Goal: Task Accomplishment & Management: Manage account settings

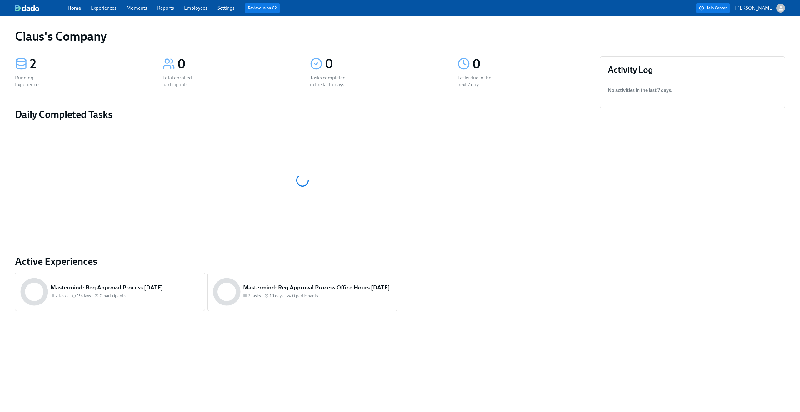
click at [110, 9] on link "Experiences" at bounding box center [104, 8] width 26 height 6
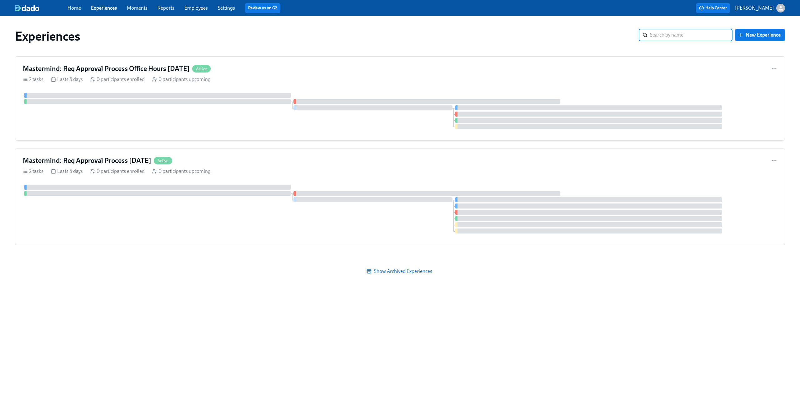
click at [784, 8] on div "button" at bounding box center [780, 8] width 9 height 9
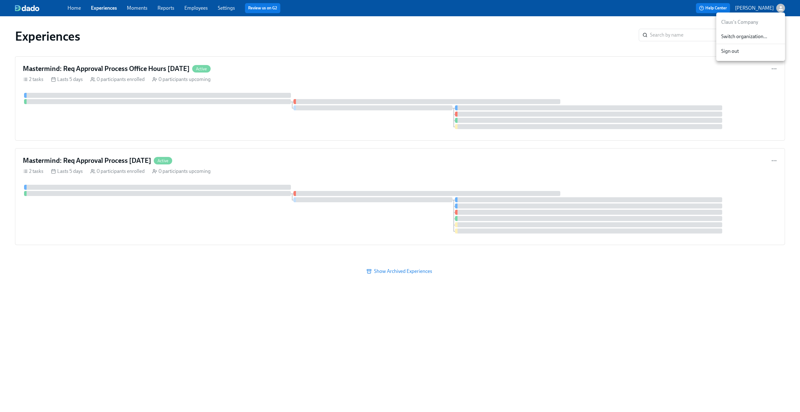
click at [741, 34] on span "Switch organization..." at bounding box center [750, 36] width 59 height 7
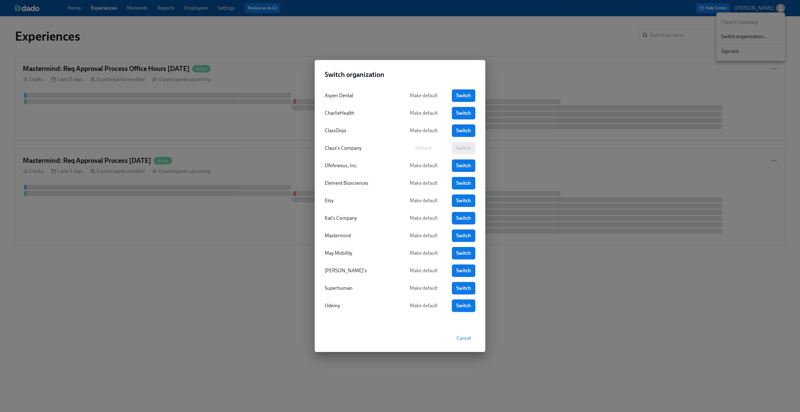
click at [470, 305] on span "Switch" at bounding box center [463, 305] width 15 height 6
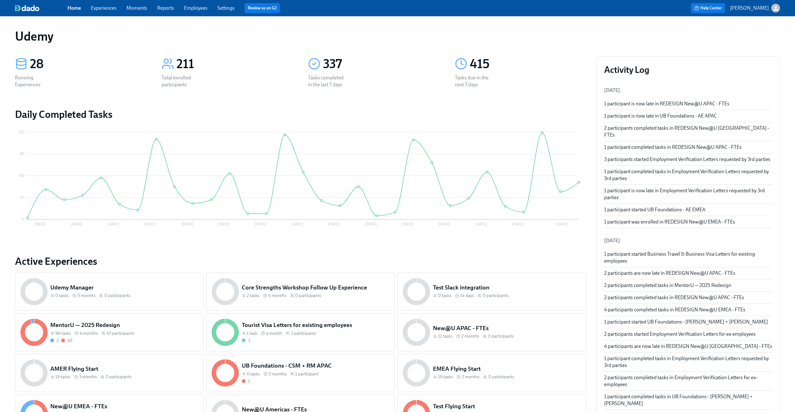
click at [109, 8] on link "Experiences" at bounding box center [104, 8] width 26 height 6
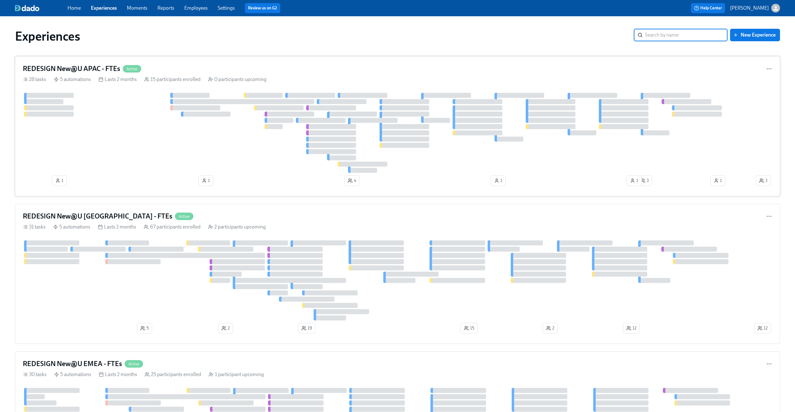
click at [232, 68] on div "REDESIGN New@U APAC - FTEs Active" at bounding box center [397, 68] width 749 height 9
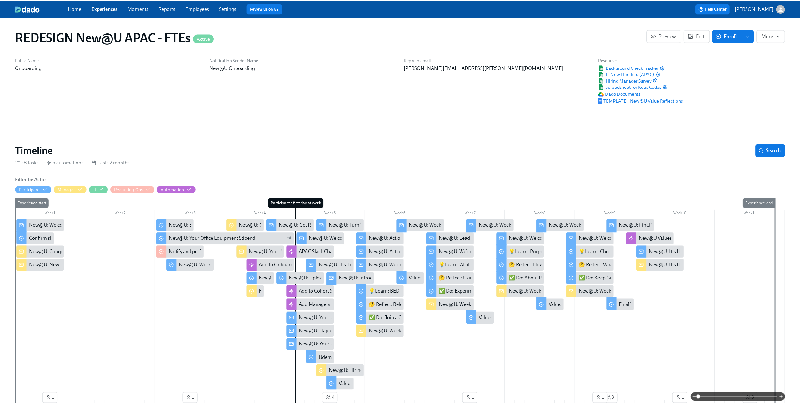
scroll to position [0, 4835]
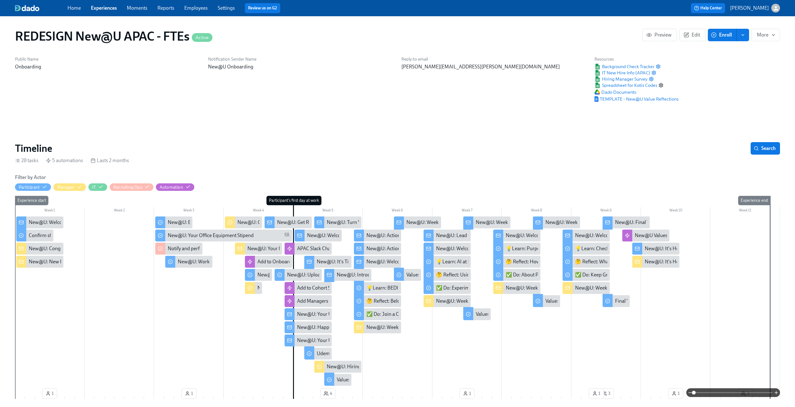
click at [661, 84] on icon "button" at bounding box center [661, 85] width 5 height 5
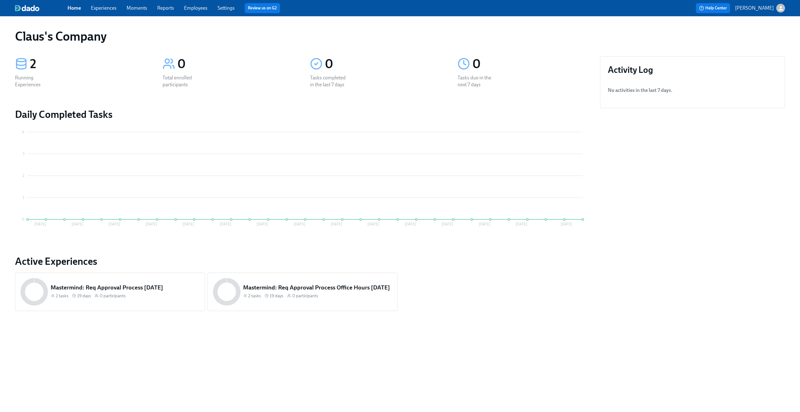
click at [779, 8] on icon "button" at bounding box center [780, 8] width 7 height 7
click at [733, 38] on span "Switch organization..." at bounding box center [750, 36] width 59 height 7
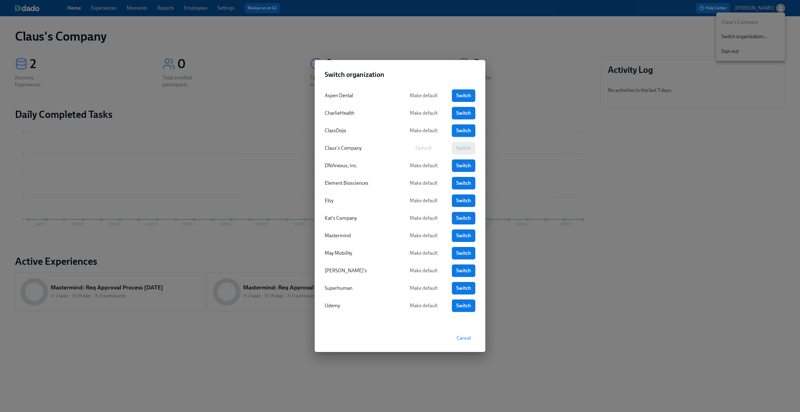
click at [460, 130] on span "Switch" at bounding box center [463, 130] width 15 height 6
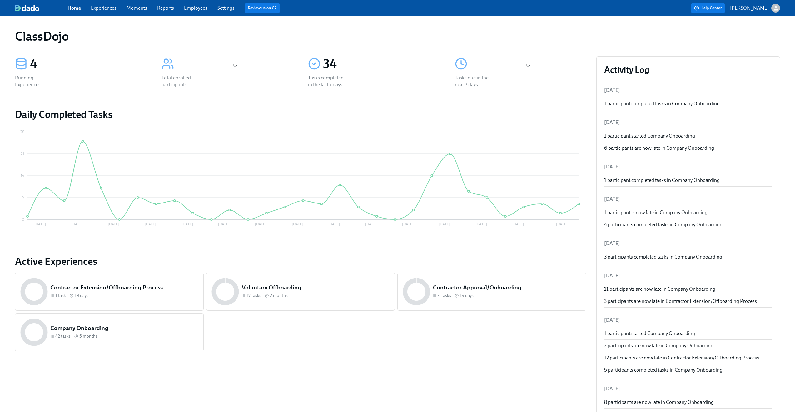
click at [112, 7] on link "Experiences" at bounding box center [104, 8] width 26 height 6
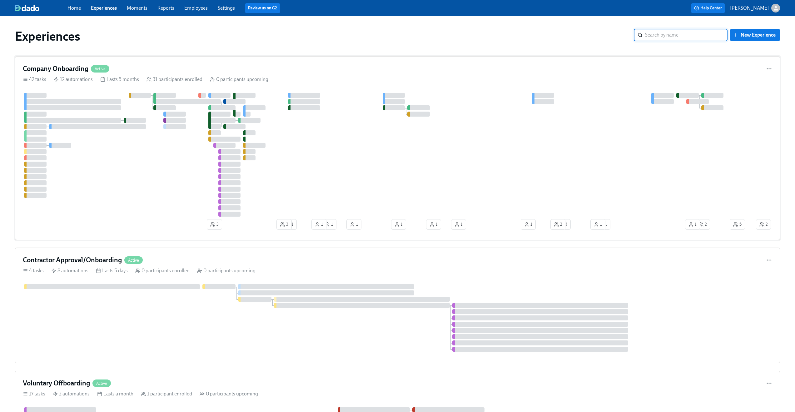
click at [186, 63] on div "Company Onboarding Active 42 tasks 12 automations Lasts 5 months 31 participant…" at bounding box center [397, 148] width 765 height 184
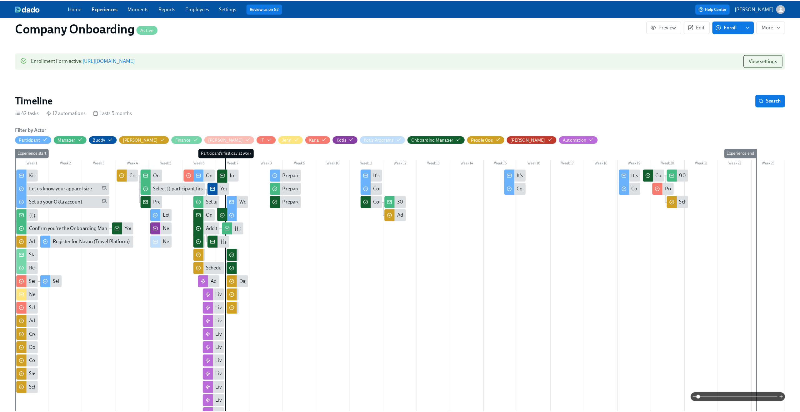
scroll to position [0, 10955]
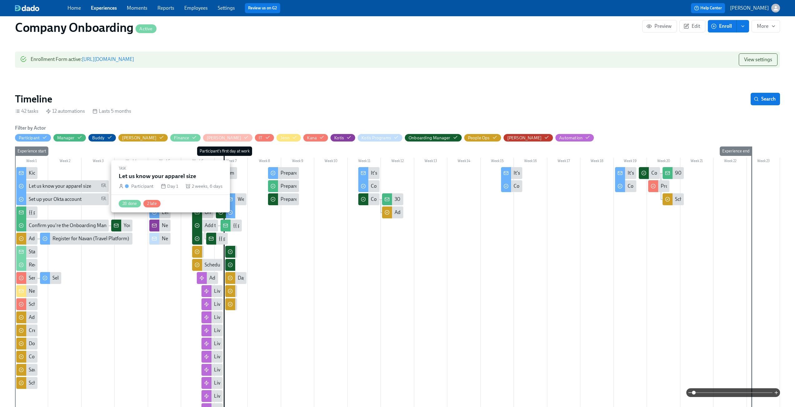
click at [42, 187] on div "Let us know your apparel size" at bounding box center [60, 186] width 62 height 7
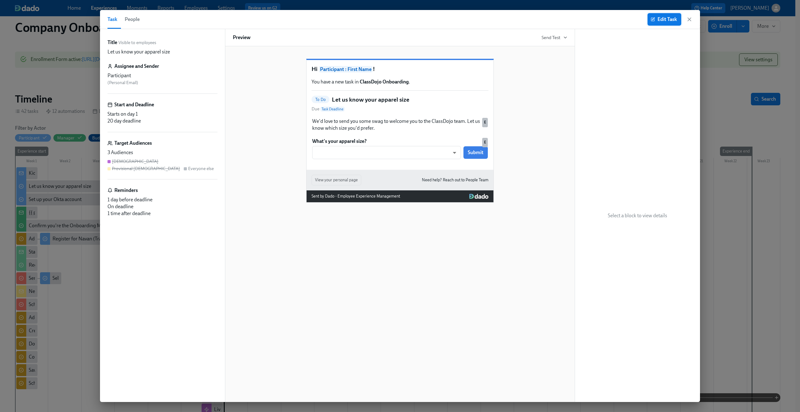
click at [659, 20] on span "Edit Task" at bounding box center [664, 19] width 25 height 6
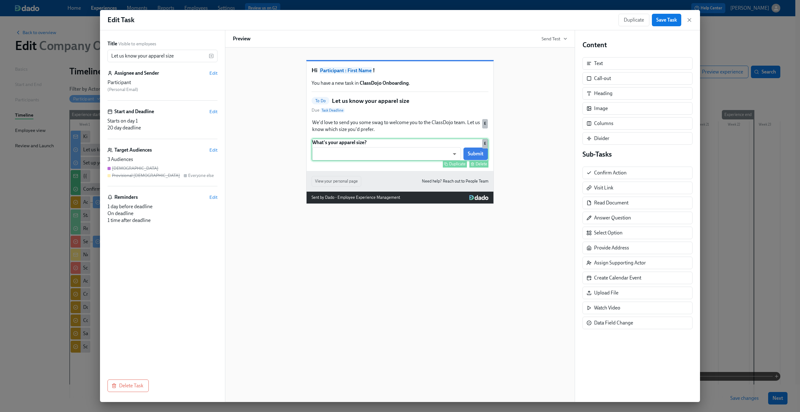
click at [413, 161] on div "What's your apparel size? ​ ​ Submit Duplicate Delete E" at bounding box center [399, 149] width 177 height 22
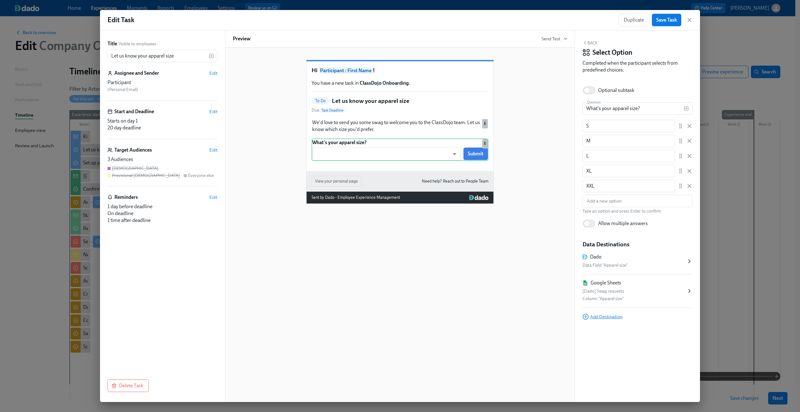
click at [603, 315] on span "Add Destination" at bounding box center [602, 316] width 40 height 6
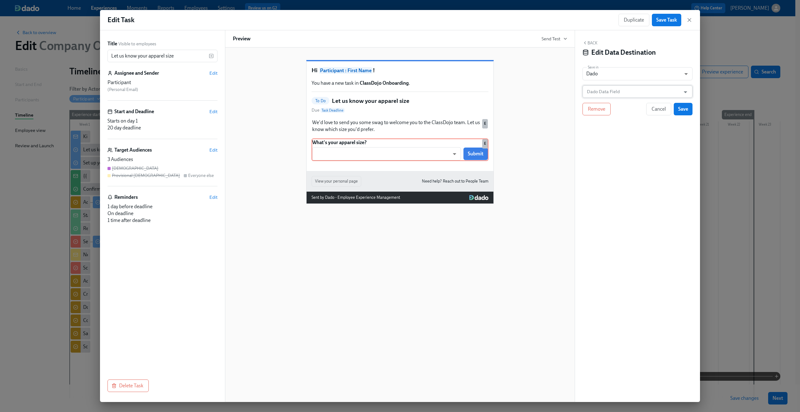
click at [622, 94] on input "Dado Data Field" at bounding box center [632, 91] width 95 height 12
click at [515, 69] on div "Hi Participant : First Name ! You have a new task in ClassDojo Onboarding . To …" at bounding box center [400, 127] width 334 height 154
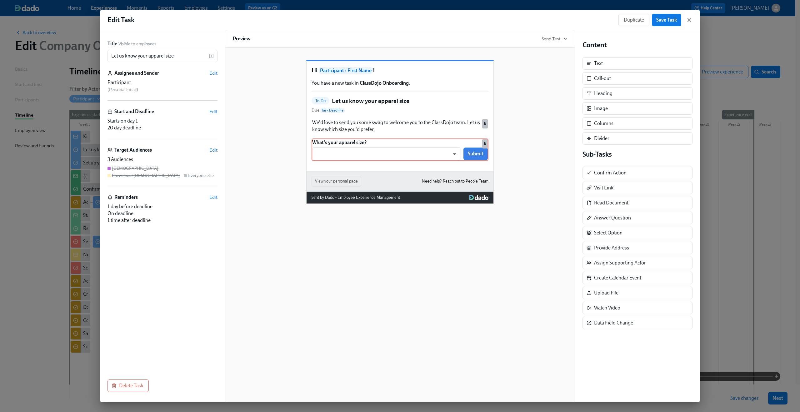
click at [689, 18] on icon "button" at bounding box center [689, 20] width 6 height 6
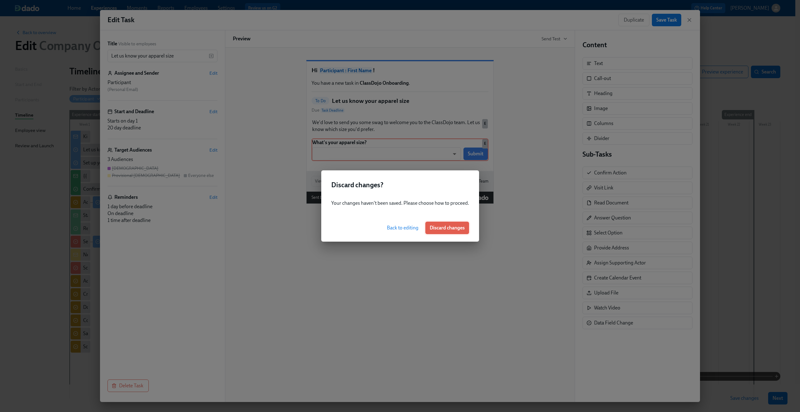
click at [455, 230] on span "Discard changes" at bounding box center [447, 228] width 35 height 6
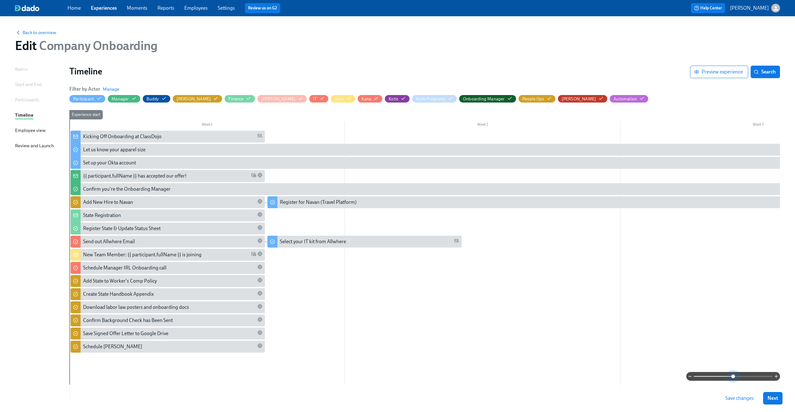
click at [732, 378] on span at bounding box center [733, 376] width 79 height 9
click at [744, 374] on span at bounding box center [733, 376] width 79 height 9
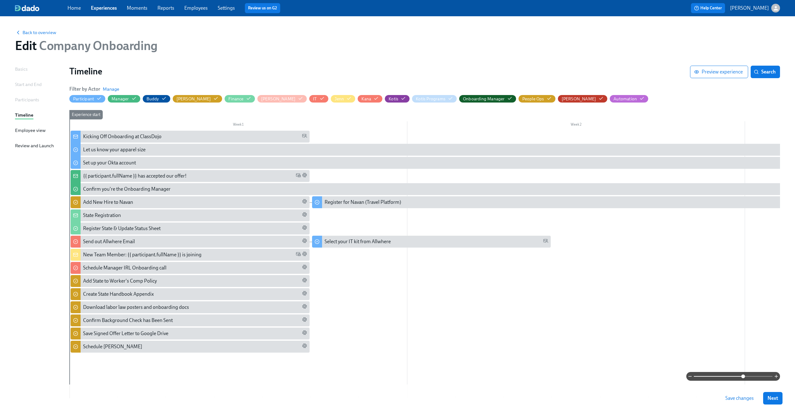
click at [764, 374] on span at bounding box center [733, 376] width 79 height 9
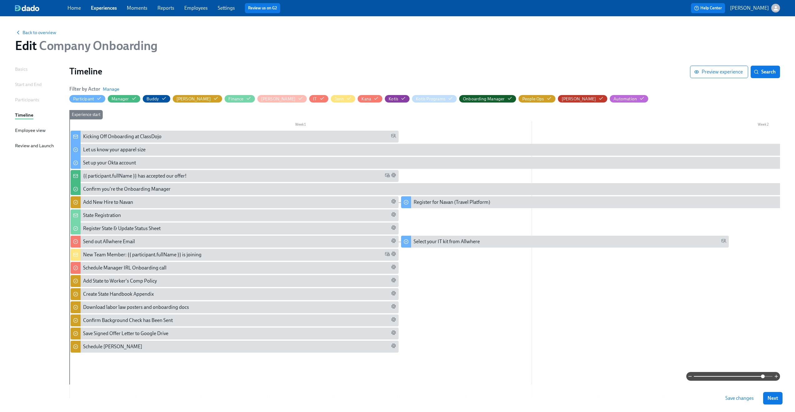
click at [774, 9] on icon "button" at bounding box center [776, 8] width 4 height 4
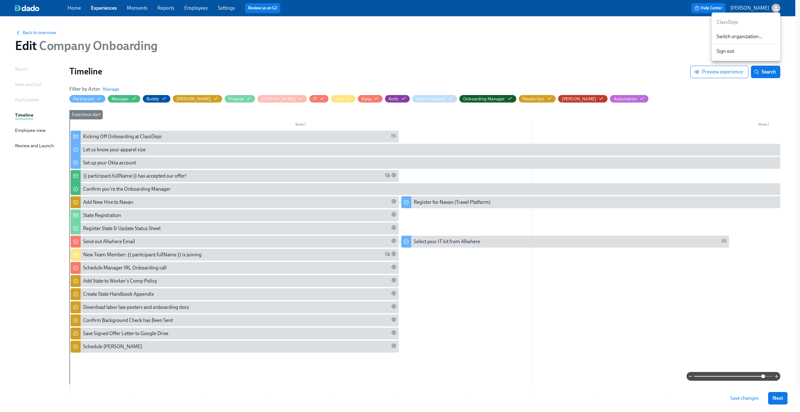
click at [774, 9] on div at bounding box center [400, 206] width 800 height 412
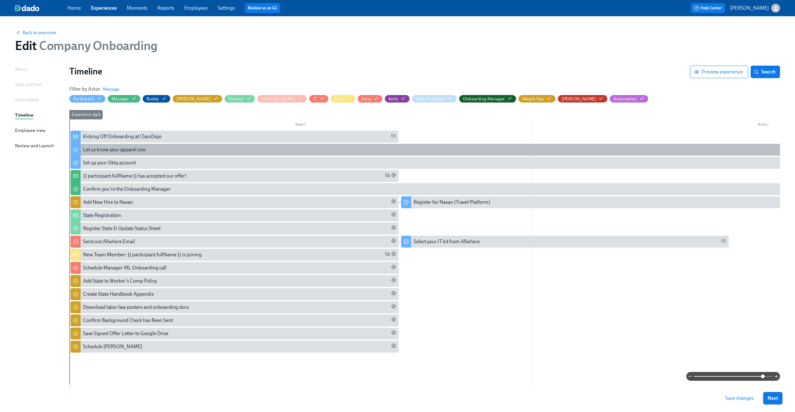
click at [93, 151] on div "Let us know your apparel size" at bounding box center [114, 149] width 62 height 7
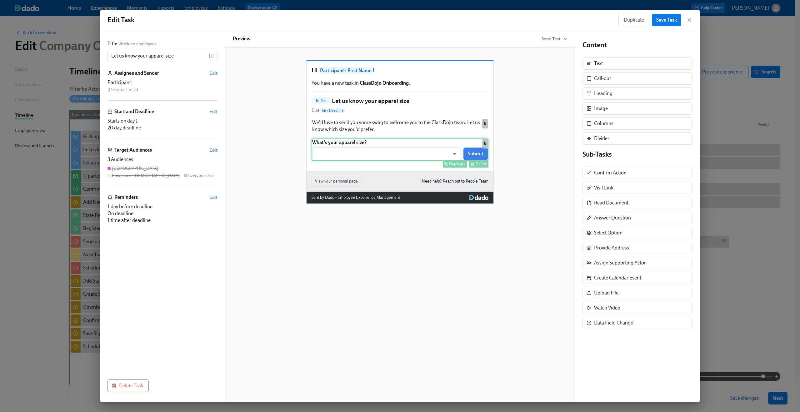
click at [364, 161] on div "What's your apparel size? ​ ​ Submit Duplicate Delete E" at bounding box center [399, 149] width 177 height 22
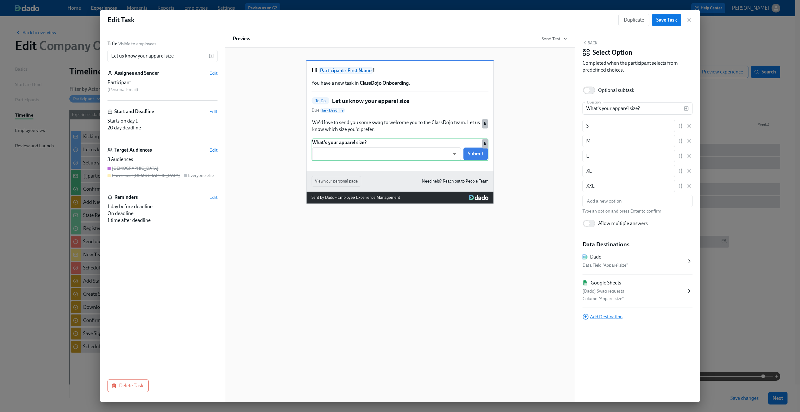
click at [612, 319] on span "Add Destination" at bounding box center [602, 316] width 40 height 6
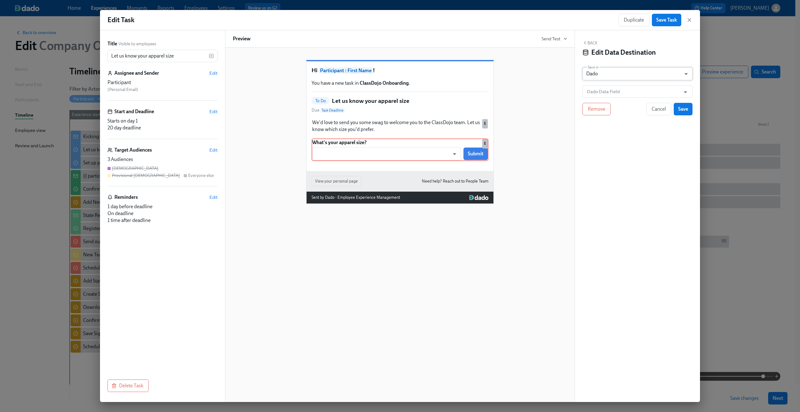
click at [611, 76] on body "Home Experiences Moments Reports Employees Settings Review us on G2 Help Center…" at bounding box center [400, 226] width 800 height 452
drag, startPoint x: 611, startPoint y: 68, endPoint x: 610, endPoint y: 63, distance: 5.1
click at [610, 63] on li "Google Sheet" at bounding box center [637, 63] width 110 height 11
type input "GOOGLE_SHEET"
click at [613, 92] on input "Dado Info for 30 & 90 day Milestones" at bounding box center [641, 91] width 95 height 12
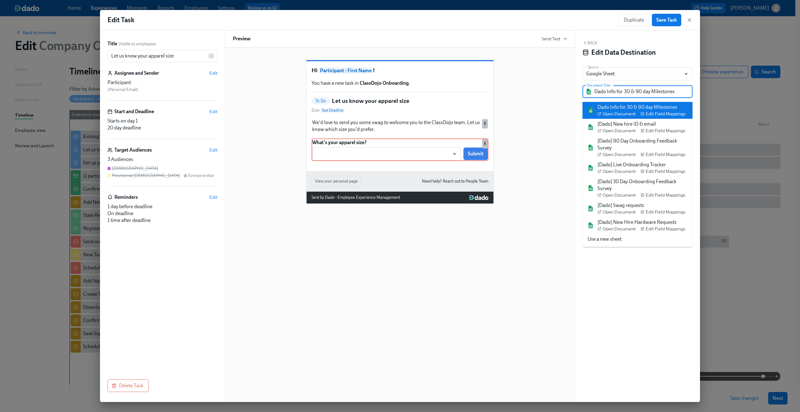
click at [613, 92] on input "Dado Info for 30 & 90 day Milestones" at bounding box center [641, 91] width 95 height 12
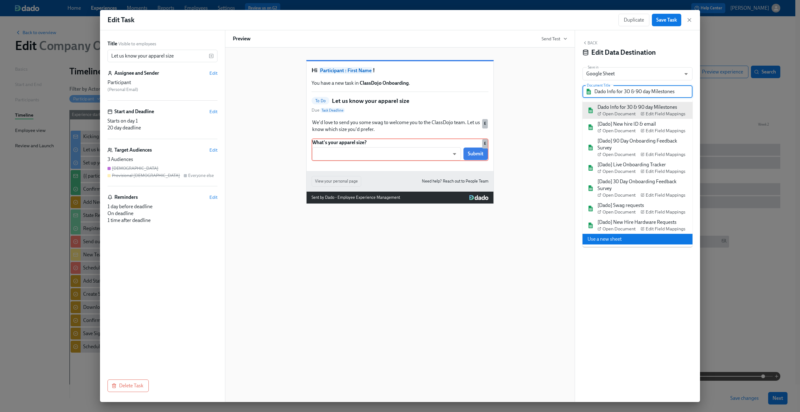
click at [618, 240] on li "Use a new sheet" at bounding box center [637, 239] width 110 height 11
type input "Dado - Company Onboarding"
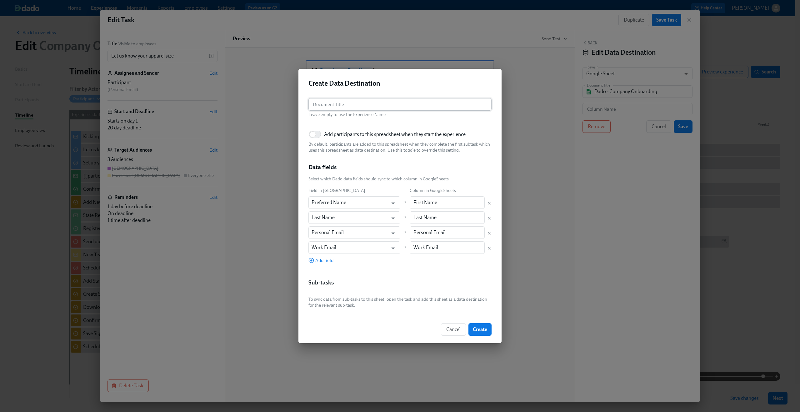
click at [364, 104] on input "text" at bounding box center [399, 104] width 183 height 12
click at [318, 133] on input "Add participants to this spreadsheet when they start the experience" at bounding box center [312, 134] width 41 height 14
checkbox input "true"
click at [389, 204] on icon "Open" at bounding box center [393, 203] width 8 height 8
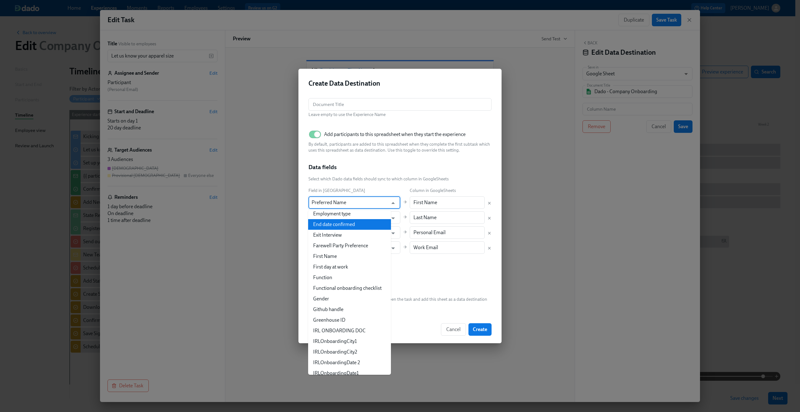
scroll to position [326, 0]
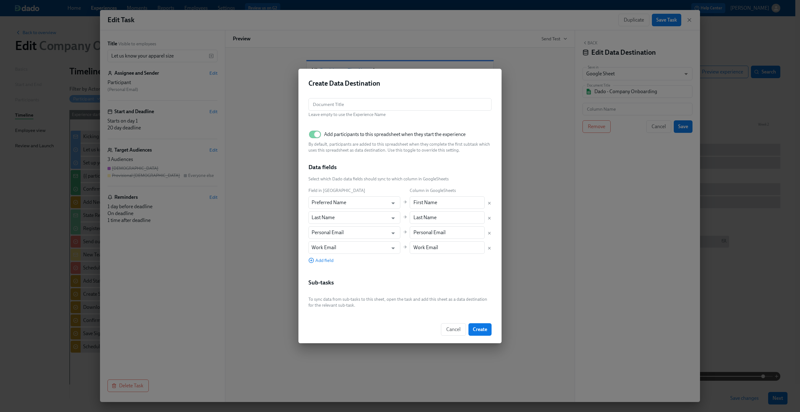
click at [393, 167] on div "Data fields" at bounding box center [399, 169] width 183 height 13
click at [456, 331] on span "Cancel" at bounding box center [453, 329] width 14 height 6
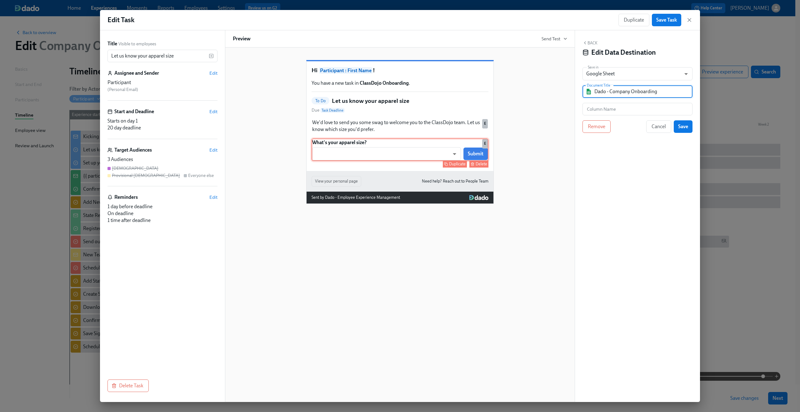
click at [388, 161] on div "What's your apparel size? ​ ​ Submit Duplicate Delete E" at bounding box center [399, 149] width 177 height 22
click at [589, 42] on button "Back" at bounding box center [589, 42] width 15 height 5
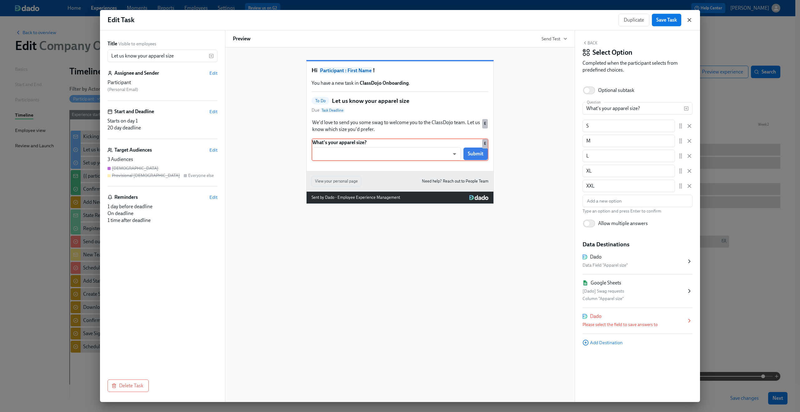
click at [690, 21] on icon "button" at bounding box center [689, 19] width 3 height 3
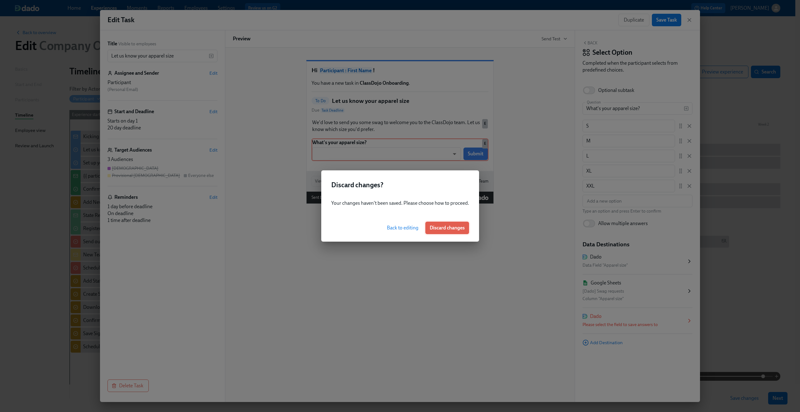
click at [441, 225] on span "Discard changes" at bounding box center [447, 228] width 35 height 6
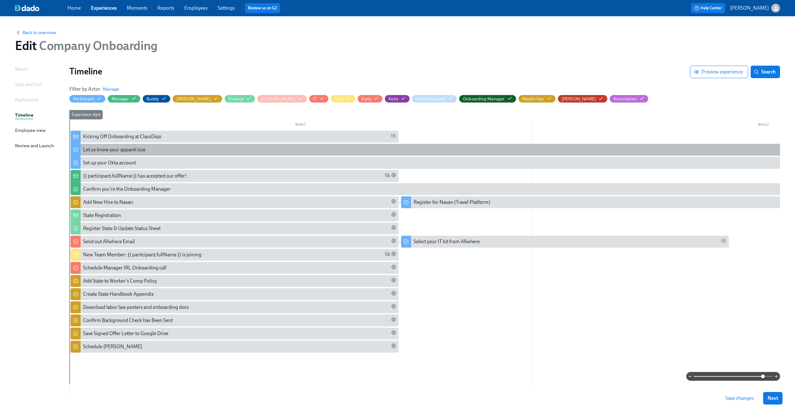
click at [158, 152] on div "Let us know your apparel size" at bounding box center [735, 149] width 1304 height 7
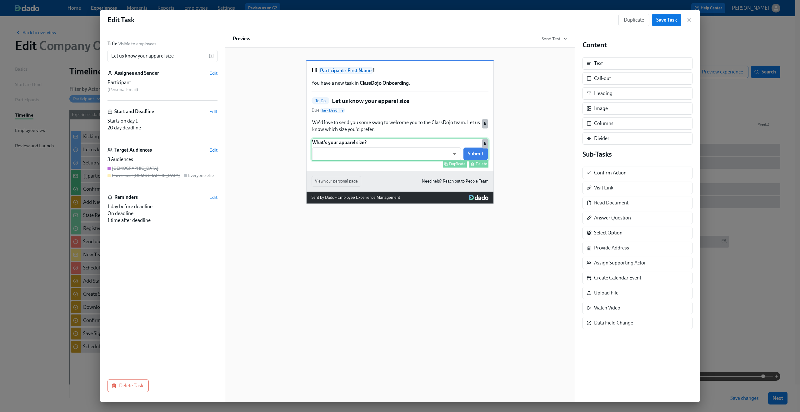
click at [394, 161] on div "What's your apparel size? ​ ​ Submit Duplicate Delete E" at bounding box center [399, 149] width 177 height 22
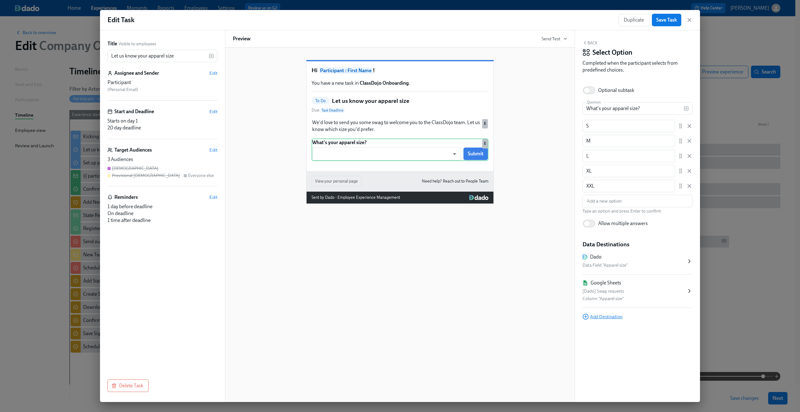
click at [613, 319] on span "Add Destination" at bounding box center [602, 316] width 40 height 6
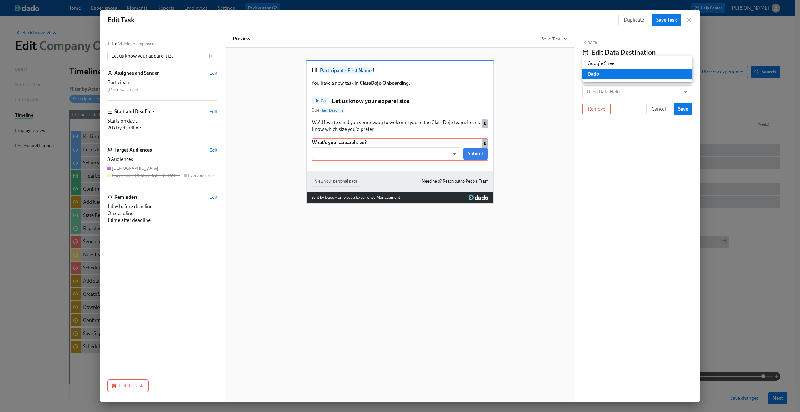
click at [611, 76] on body "Home Experiences Moments Reports Employees Settings Review us on G2 Help Center…" at bounding box center [400, 226] width 800 height 452
click at [610, 64] on li "Google Sheet" at bounding box center [637, 63] width 110 height 11
type input "GOOGLE_SHEET"
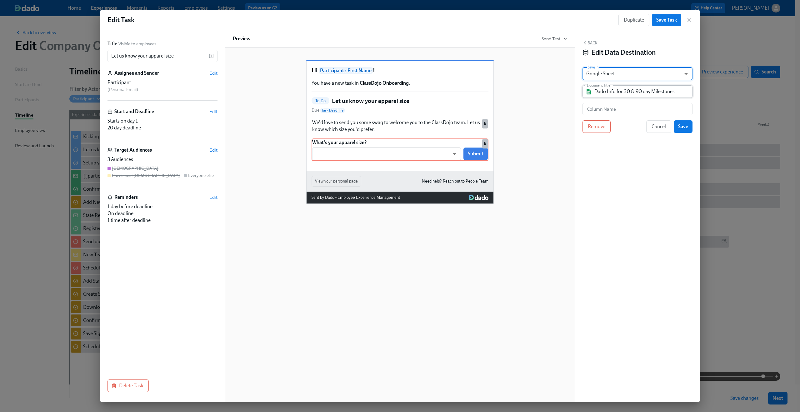
click at [655, 95] on input "Dado Info for 30 & 90 day Milestones" at bounding box center [641, 91] width 95 height 12
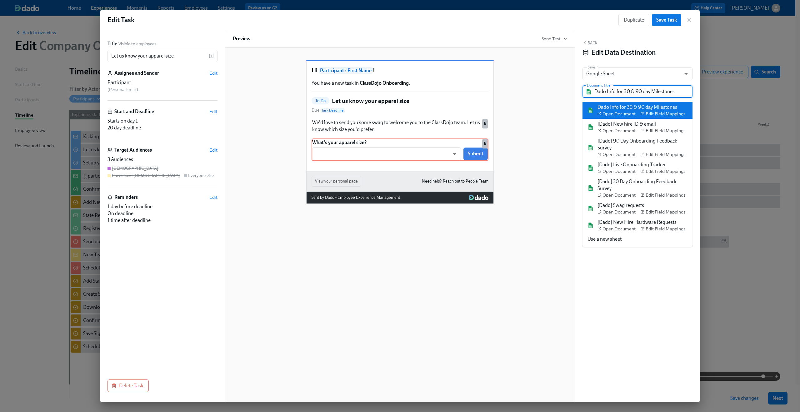
click at [655, 95] on input "Dado Info for 30 & 90 day Milestones" at bounding box center [641, 91] width 95 height 12
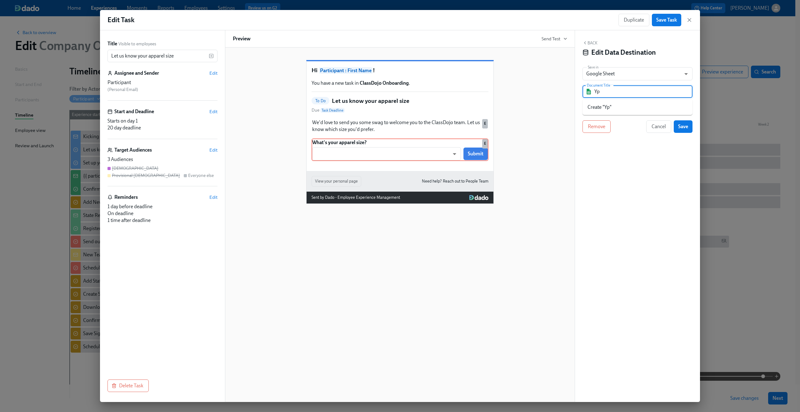
type input "Y"
type input "S"
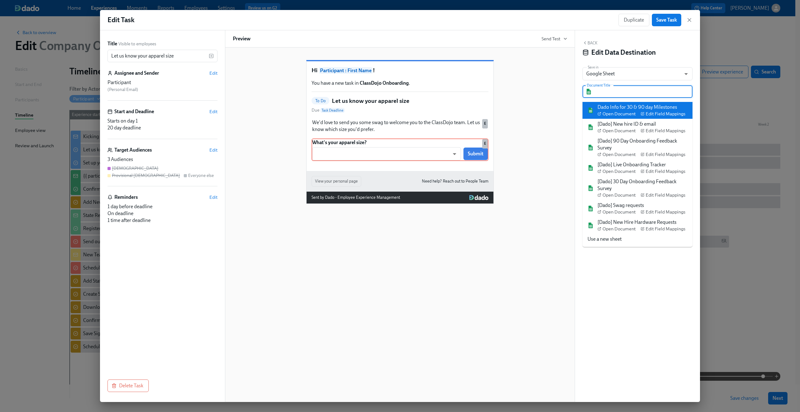
click at [650, 91] on input "Document Title" at bounding box center [641, 91] width 95 height 12
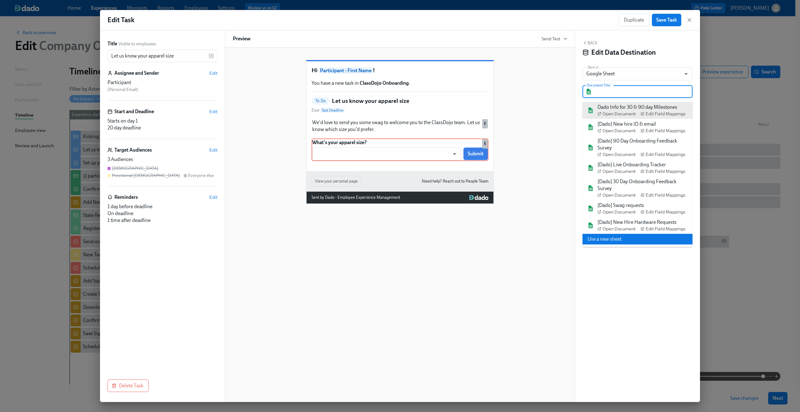
click at [634, 235] on li "Use a new sheet" at bounding box center [637, 239] width 110 height 11
type input "Dado - Company Onboarding"
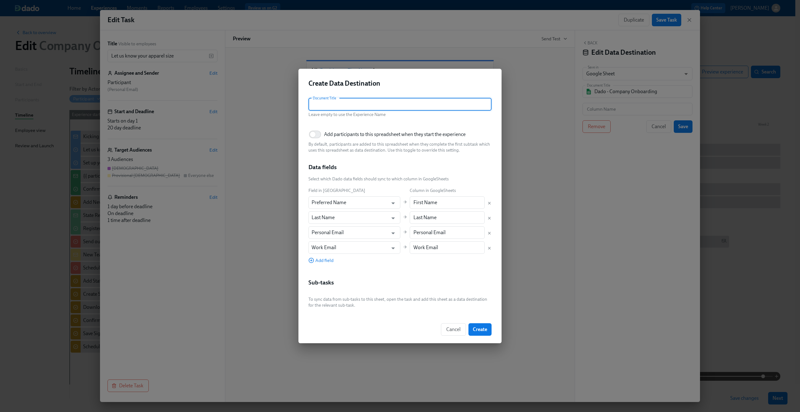
click at [375, 106] on input "text" at bounding box center [399, 104] width 183 height 12
click at [322, 103] on input "Spreadsheet for Kotis Codes" at bounding box center [399, 104] width 183 height 12
drag, startPoint x: 313, startPoint y: 104, endPoint x: 426, endPoint y: 111, distance: 113.6
click at [426, 111] on div "Document Title Spreadsheet for Kotis Codes Document Title Leave empty to use th…" at bounding box center [399, 107] width 183 height 19
type input "Spreadsheet for Kotis Codes"
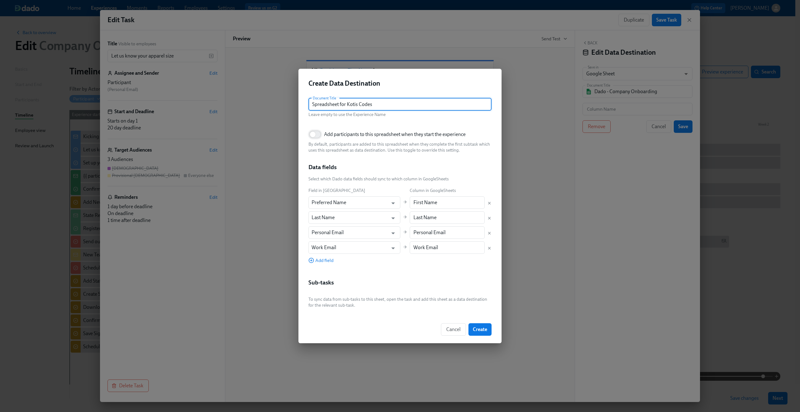
click at [320, 132] on input "Add participants to this spreadsheet when they start the experience" at bounding box center [312, 134] width 41 height 14
checkbox input "true"
click at [389, 203] on icon "Open" at bounding box center [393, 203] width 8 height 8
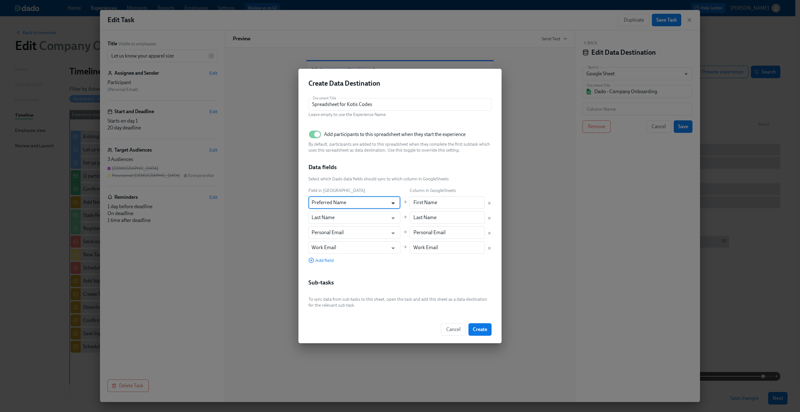
click at [389, 200] on icon "Open" at bounding box center [393, 203] width 8 height 8
click at [357, 229] on li "First Name" at bounding box center [349, 228] width 83 height 11
type input "First Name"
click at [357, 215] on input "Last Name" at bounding box center [349, 217] width 77 height 12
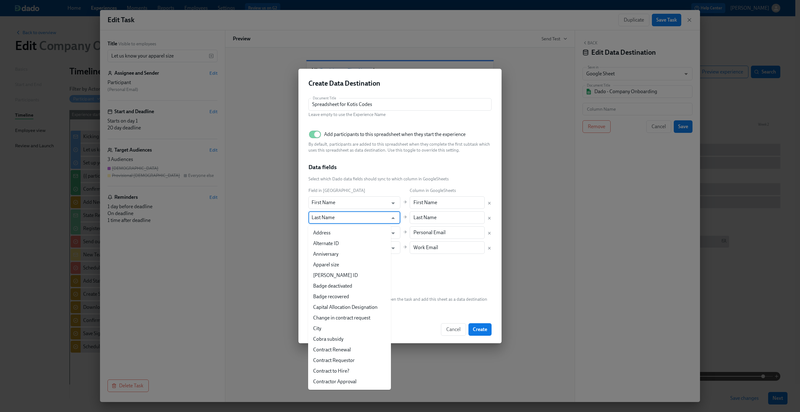
scroll to position [461, 0]
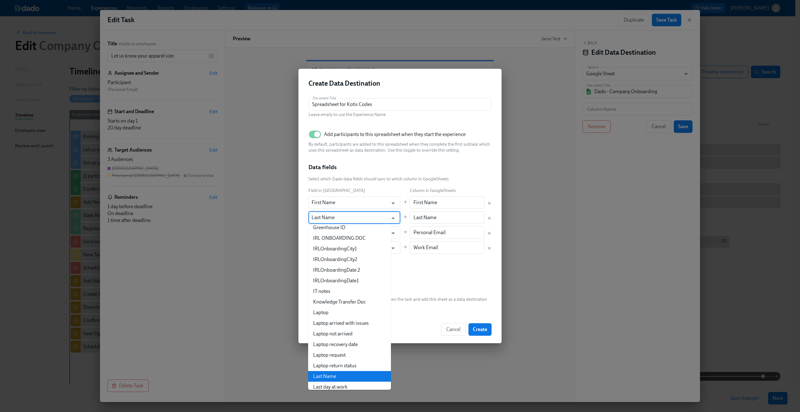
click at [386, 188] on div "Field in [GEOGRAPHIC_DATA]" at bounding box center [354, 190] width 92 height 7
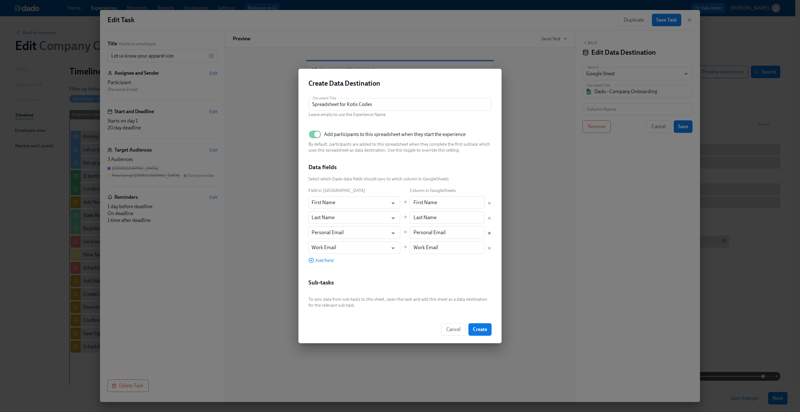
click at [488, 232] on icon "Delete mapping" at bounding box center [489, 233] width 4 height 4
type input "Work Email"
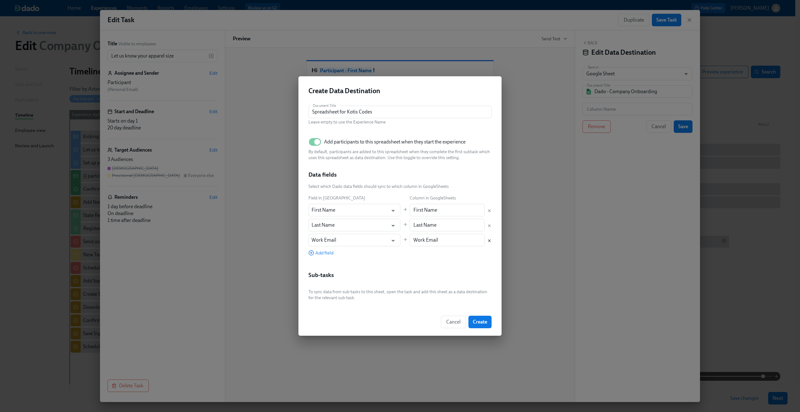
click at [488, 239] on icon "Delete mapping" at bounding box center [489, 240] width 2 height 2
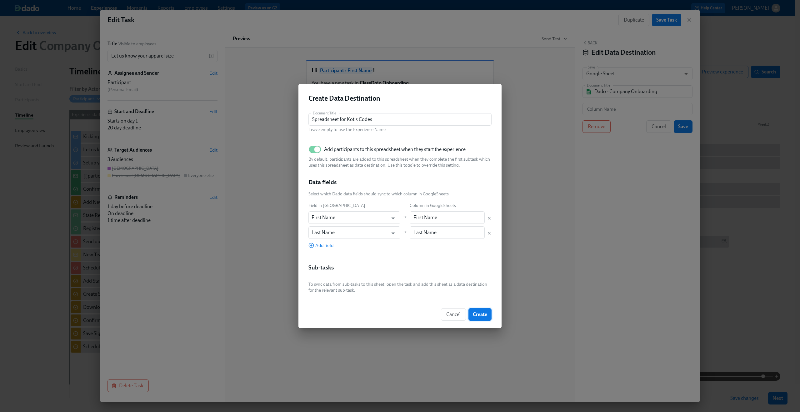
click at [485, 315] on span "Create" at bounding box center [480, 314] width 14 height 6
type input "Spreadsheet for Kotis Codes"
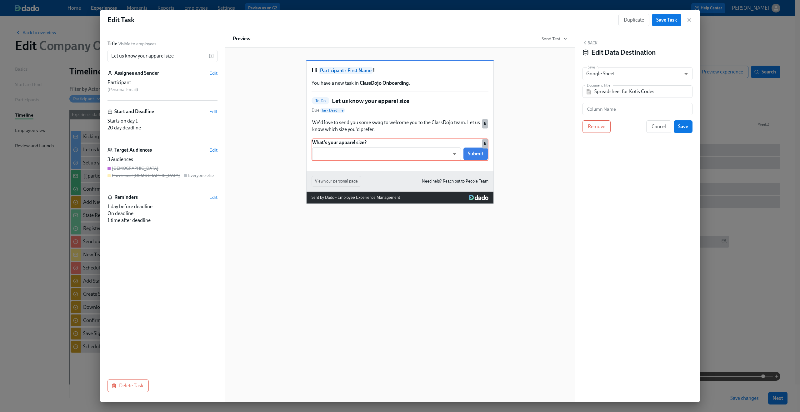
click at [634, 161] on div "Back Edit Data Destination Save in Google Sheet GOOGLE_SHEET ​ Document Title S…" at bounding box center [637, 215] width 125 height 371
click at [659, 110] on input "text" at bounding box center [637, 109] width 110 height 12
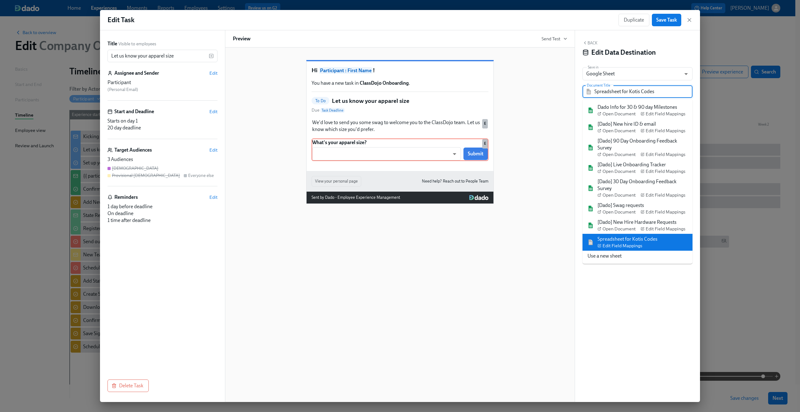
click at [663, 95] on input "Spreadsheet for Kotis Codes" at bounding box center [641, 91] width 95 height 12
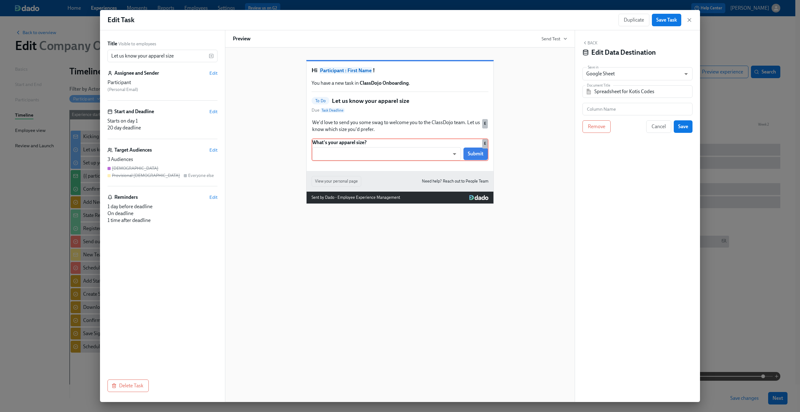
click at [645, 296] on div "Back Edit Data Destination Save in Google Sheet GOOGLE_SHEET ​ Document Title S…" at bounding box center [637, 215] width 125 height 371
click at [690, 22] on icon "button" at bounding box center [689, 20] width 6 height 6
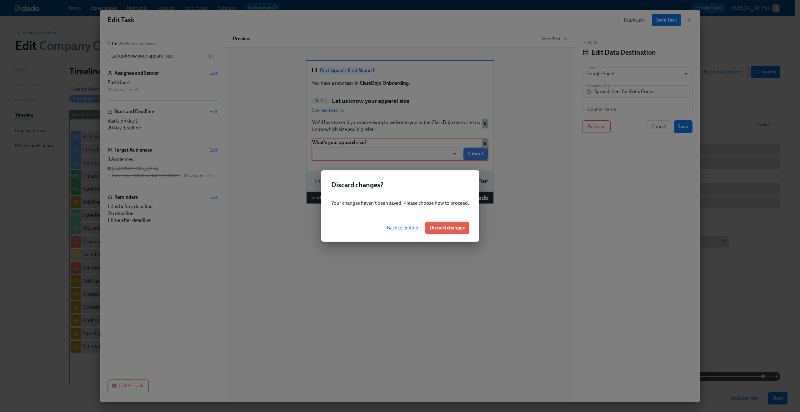
click at [462, 225] on span "Discard changes" at bounding box center [447, 228] width 35 height 6
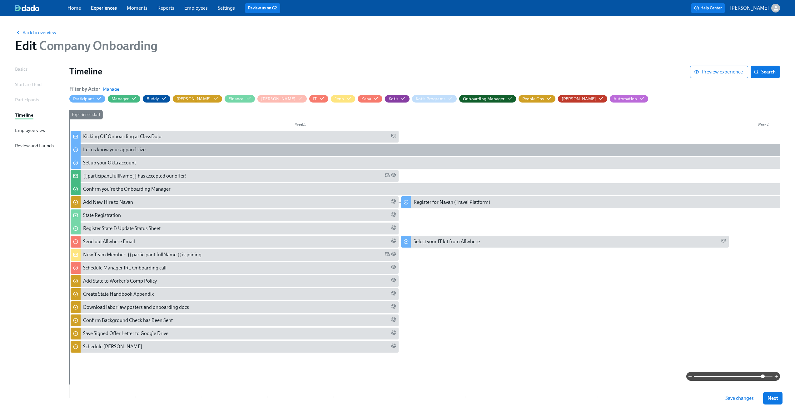
click at [135, 150] on div "Let us know your apparel size" at bounding box center [114, 149] width 62 height 7
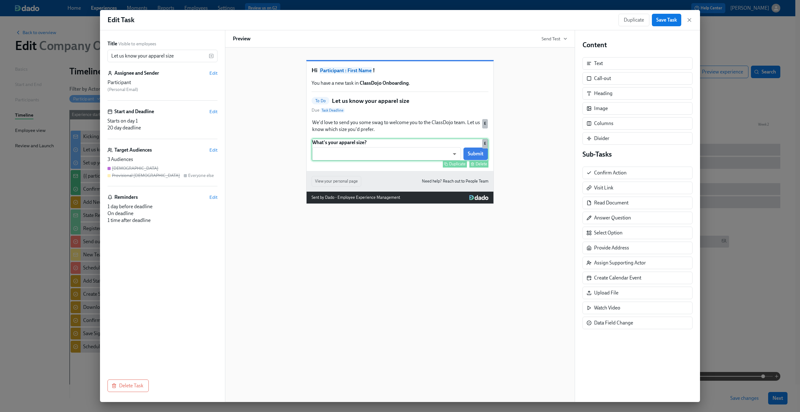
click at [421, 161] on div "What's your apparel size? ​ ​ Submit Duplicate Delete E" at bounding box center [399, 149] width 177 height 22
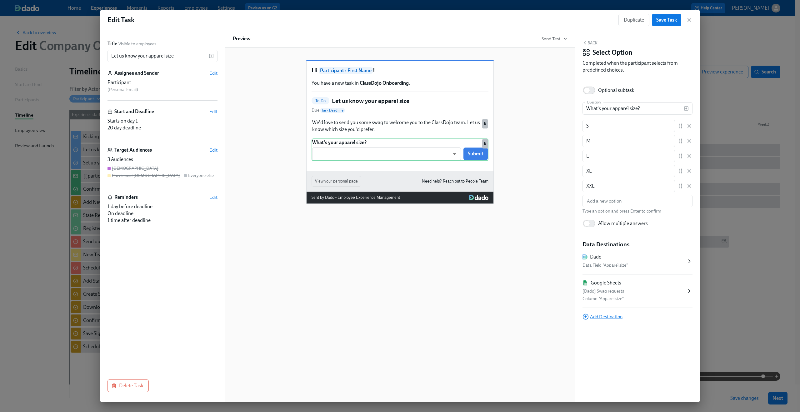
click at [610, 315] on span "Add Destination" at bounding box center [602, 316] width 40 height 6
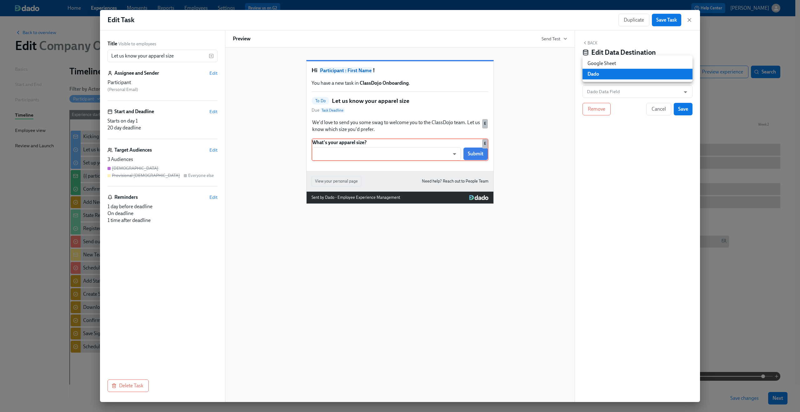
click at [624, 70] on body "Home Experiences Moments Reports Employees Settings Review us on G2 Help Center…" at bounding box center [400, 226] width 800 height 452
click at [623, 66] on li "Google Sheet" at bounding box center [637, 63] width 110 height 11
type input "GOOGLE_SHEET"
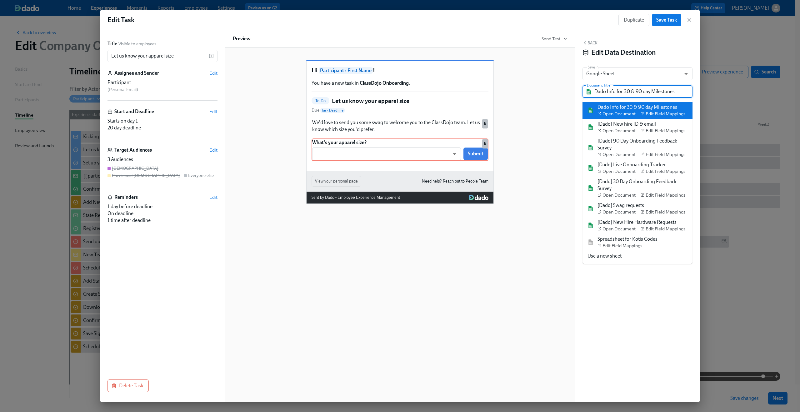
click at [614, 89] on input "Dado Info for 30 & 90 day Milestones" at bounding box center [641, 91] width 95 height 12
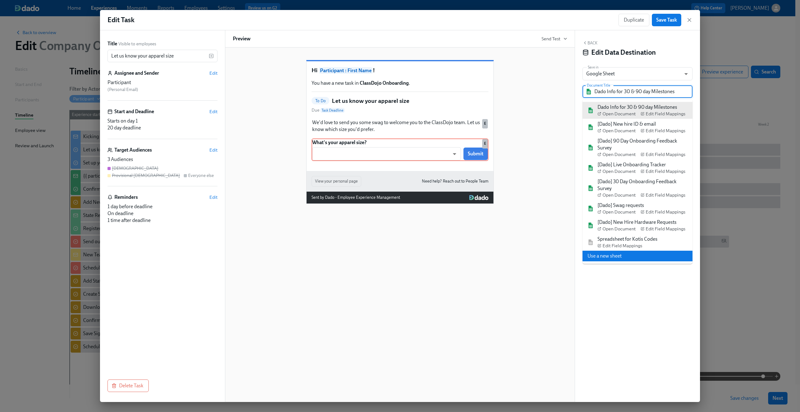
click at [622, 255] on li "Use a new sheet" at bounding box center [637, 256] width 110 height 11
type input "Dado - Company Onboarding"
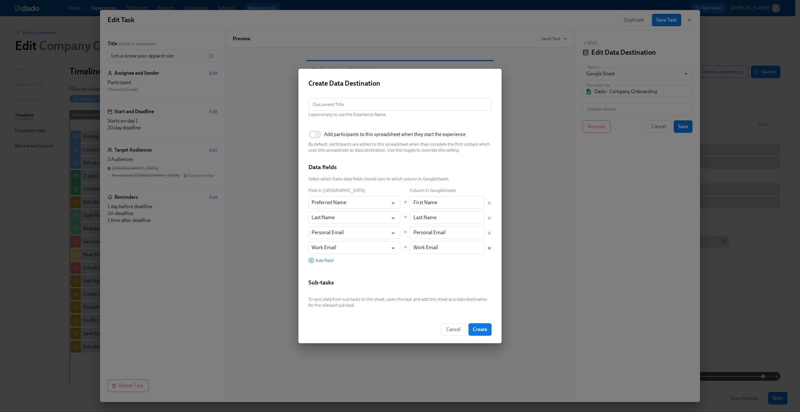
click at [490, 247] on icon "Delete mapping" at bounding box center [489, 248] width 4 height 4
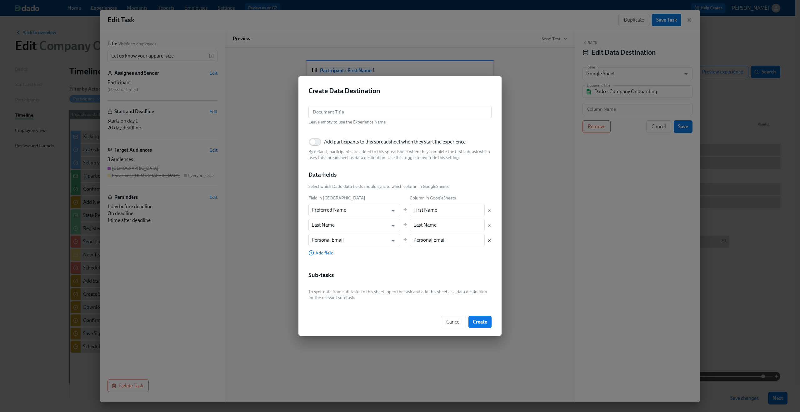
click at [490, 239] on icon "Delete mapping" at bounding box center [489, 240] width 4 height 4
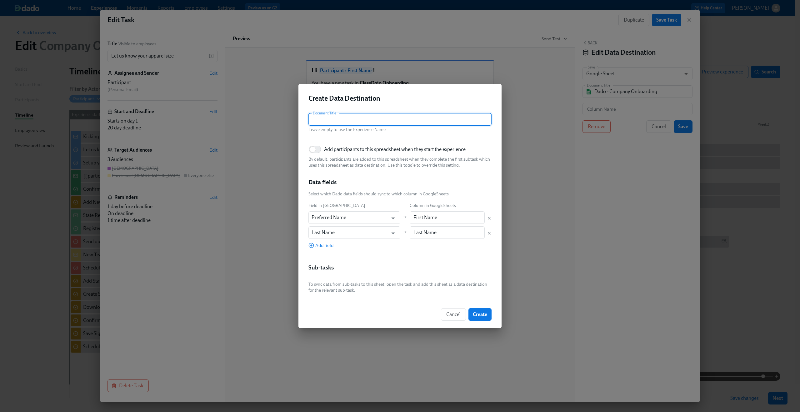
click at [385, 116] on input "text" at bounding box center [399, 119] width 183 height 12
click at [324, 119] on input "Spreasheet for Kotis Codes" at bounding box center [399, 119] width 183 height 12
click at [383, 118] on input "Spreadsheet for Kotis Codes" at bounding box center [399, 119] width 183 height 12
type input "Spreadsheet for Kotis Codes"
click at [313, 150] on input "Add participants to this spreadsheet when they start the experience" at bounding box center [312, 149] width 41 height 14
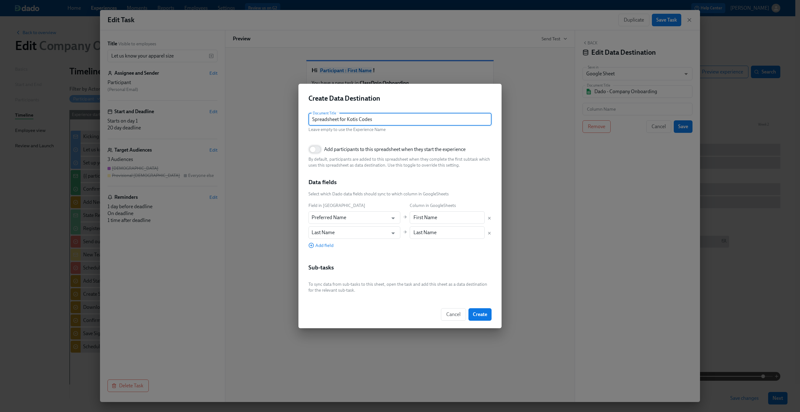
checkbox input "true"
click at [450, 312] on span "Cancel" at bounding box center [453, 314] width 14 height 6
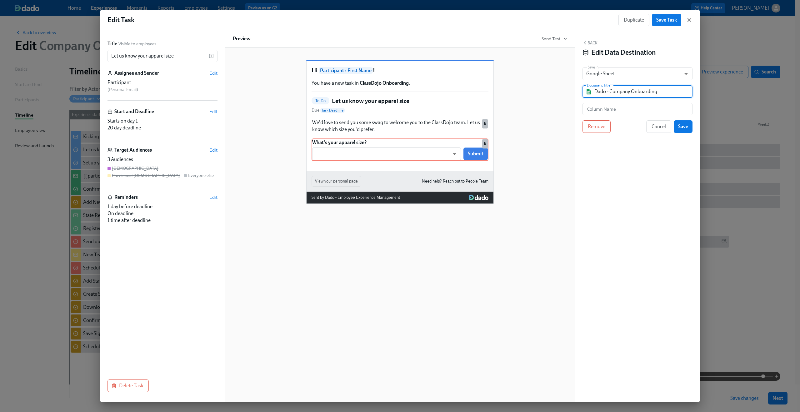
click at [689, 20] on icon "button" at bounding box center [689, 19] width 3 height 3
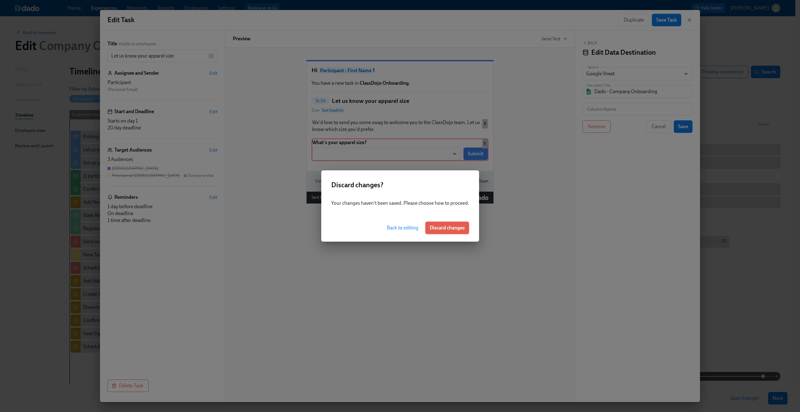
click at [450, 227] on span "Discard changes" at bounding box center [447, 228] width 35 height 6
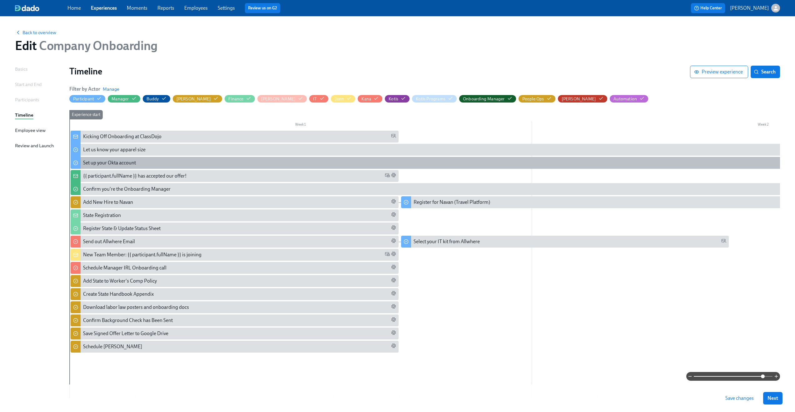
click at [211, 166] on div "Set up your Okta account" at bounding box center [735, 162] width 1304 height 7
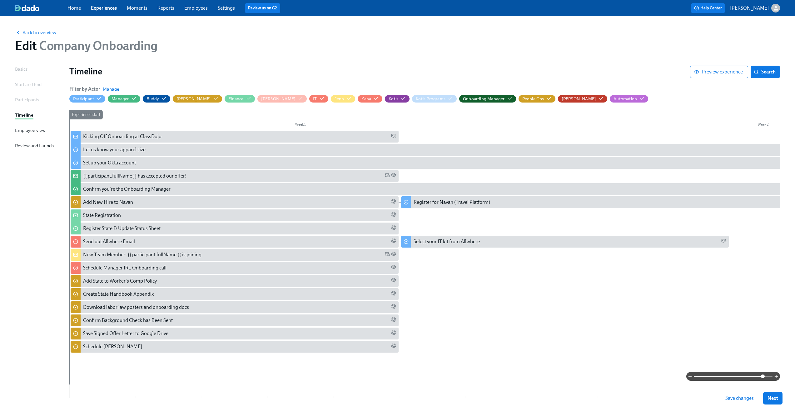
click at [777, 9] on icon "button" at bounding box center [776, 8] width 4 height 4
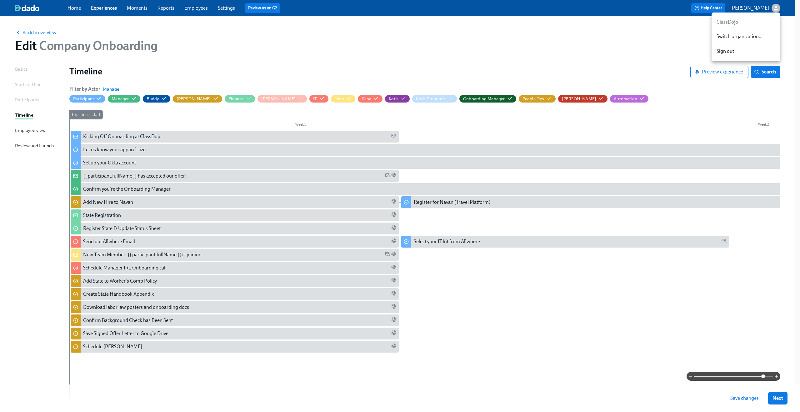
click at [235, 40] on div at bounding box center [400, 206] width 800 height 412
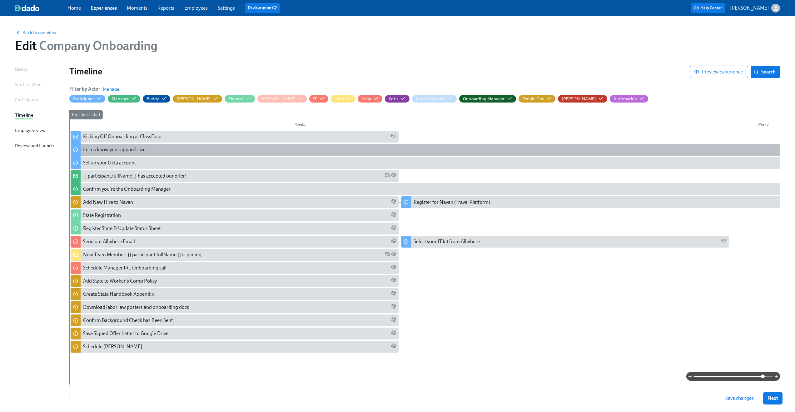
click at [103, 148] on div "Let us know your apparel size" at bounding box center [114, 149] width 62 height 7
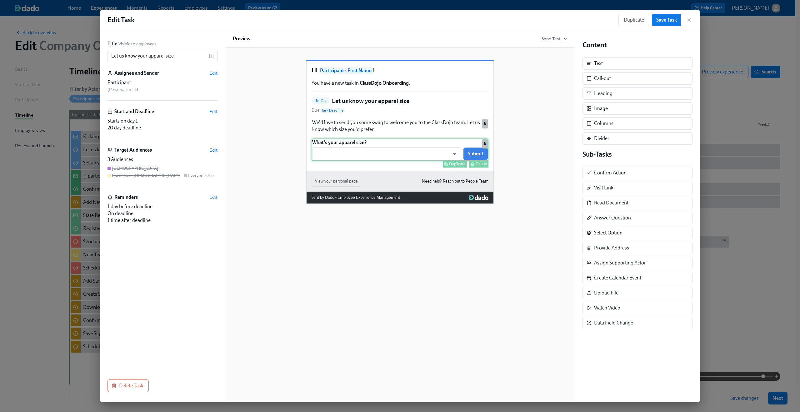
click at [405, 161] on div "What's your apparel size? ​ ​ Submit Duplicate Delete E" at bounding box center [399, 149] width 177 height 22
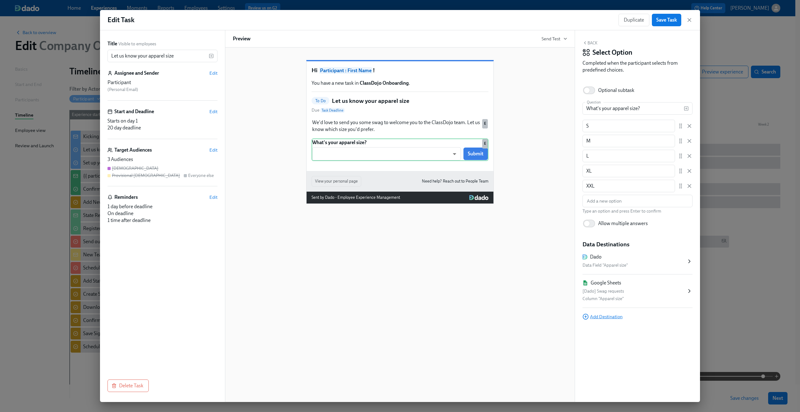
click at [607, 317] on span "Add Destination" at bounding box center [602, 316] width 40 height 6
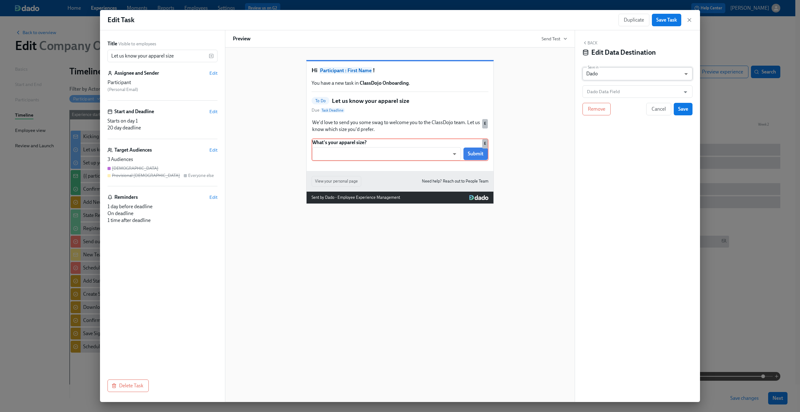
click at [622, 73] on body "Home Experiences Moments Reports Employees Settings Review us on G2 Help Center…" at bounding box center [400, 226] width 800 height 452
click at [619, 58] on ul "Google Sheet Dado" at bounding box center [637, 69] width 110 height 26
click at [621, 64] on li "Google Sheet" at bounding box center [637, 63] width 110 height 11
type input "GOOGLE_SHEET"
click at [621, 90] on input "Dado Info for 30 & 90 day Milestones" at bounding box center [641, 91] width 95 height 12
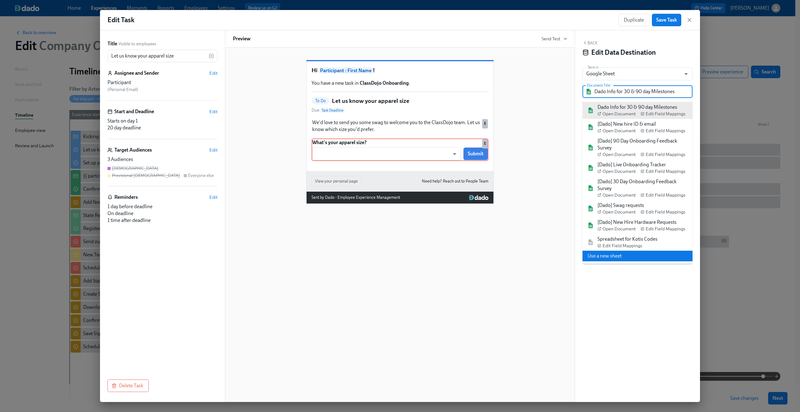
click at [624, 259] on li "Use a new sheet" at bounding box center [637, 256] width 110 height 11
type input "Dado - Company Onboarding"
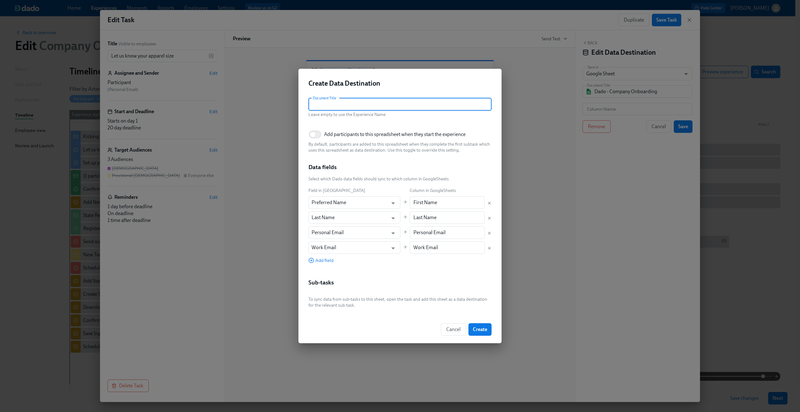
click at [336, 103] on input "text" at bounding box center [399, 104] width 183 height 12
type input "Spreadsheet for Kotis codes"
click at [312, 132] on input "Add participants to this spreadsheet when they start the experience" at bounding box center [312, 134] width 41 height 14
checkbox input "true"
click at [363, 203] on input "Preferred Name" at bounding box center [349, 202] width 77 height 12
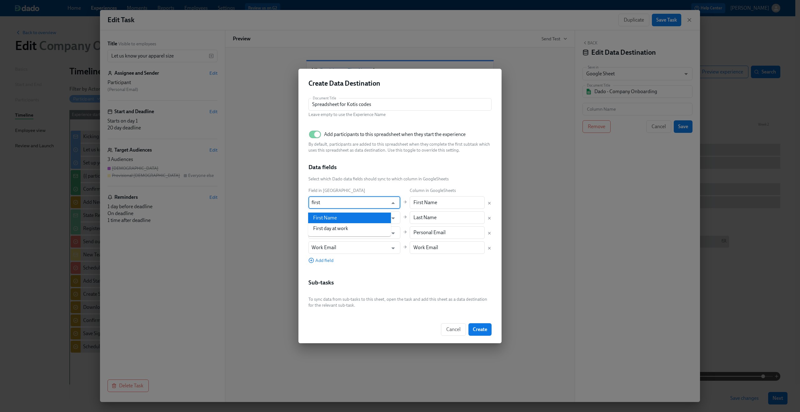
click at [352, 219] on li "First Name" at bounding box center [349, 217] width 83 height 11
type input "First Name"
click at [488, 233] on icon "Delete mapping" at bounding box center [489, 233] width 2 height 2
type input "Work Email"
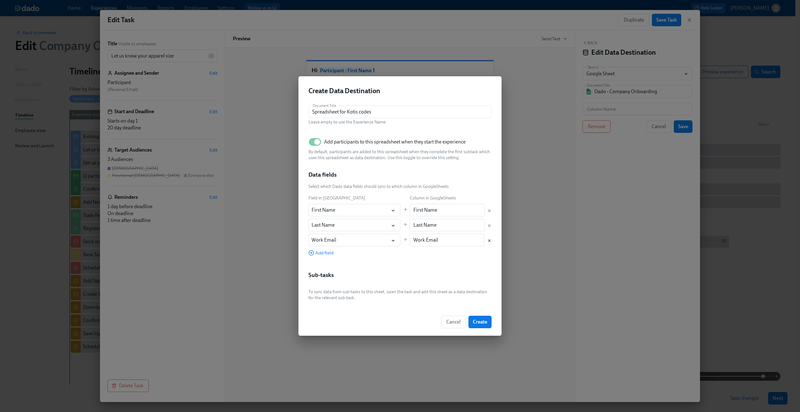
click at [489, 242] on icon "Delete mapping" at bounding box center [489, 240] width 4 height 4
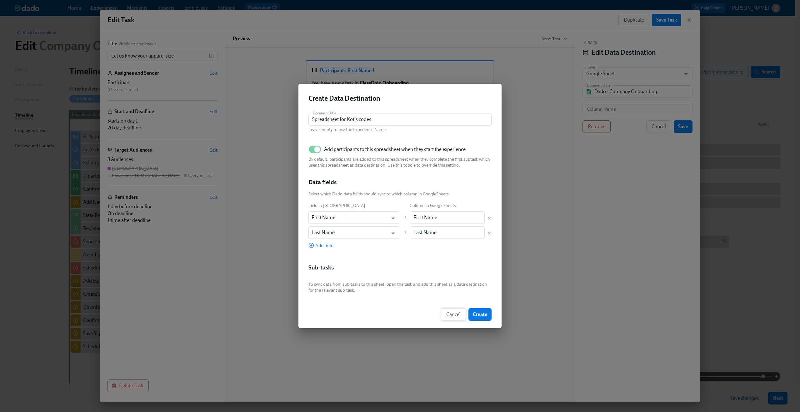
click at [456, 317] on span "Cancel" at bounding box center [453, 314] width 14 height 6
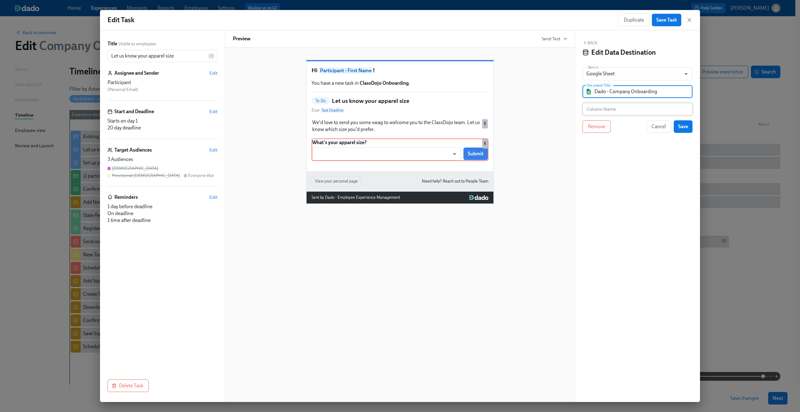
click at [617, 108] on input "text" at bounding box center [637, 109] width 110 height 12
click at [655, 124] on span "Cancel" at bounding box center [658, 126] width 14 height 6
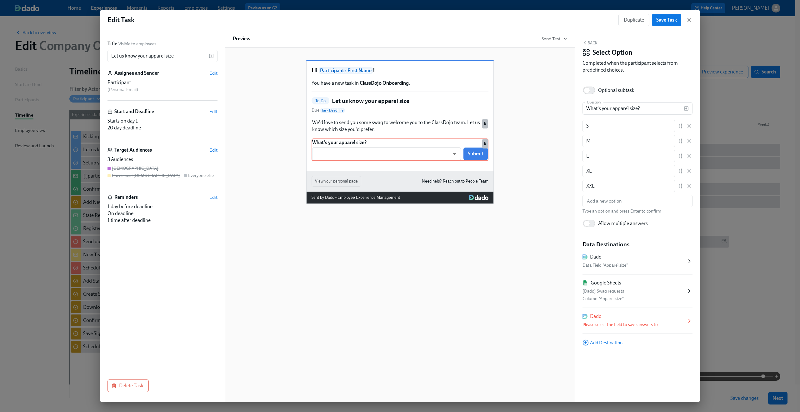
click at [688, 22] on icon "button" at bounding box center [689, 20] width 6 height 6
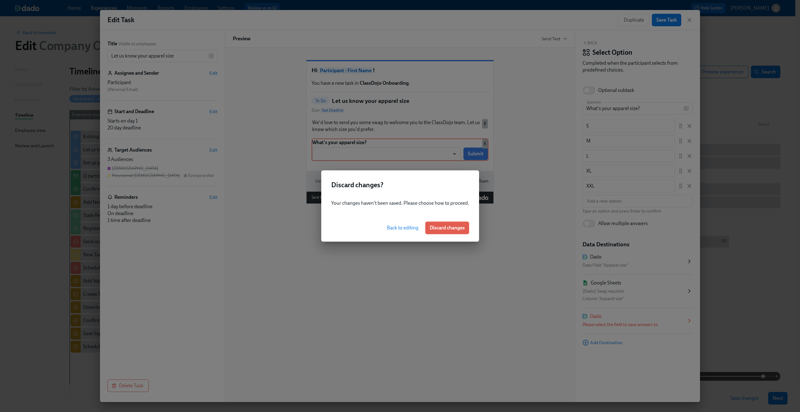
click at [444, 226] on span "Discard changes" at bounding box center [447, 228] width 35 height 6
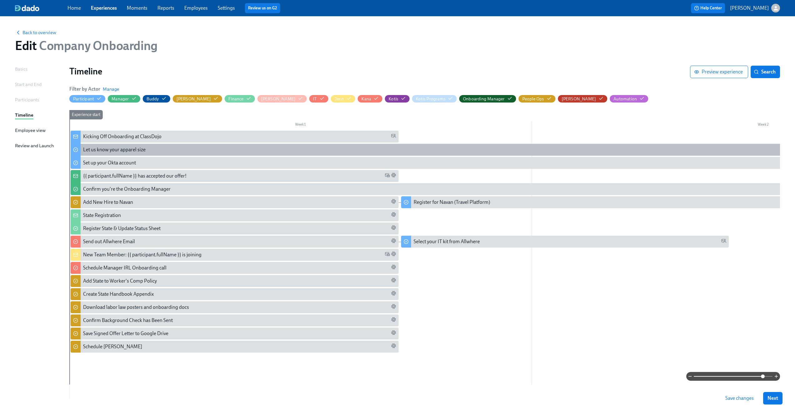
click at [154, 153] on div "Let us know your apparel size" at bounding box center [735, 149] width 1304 height 7
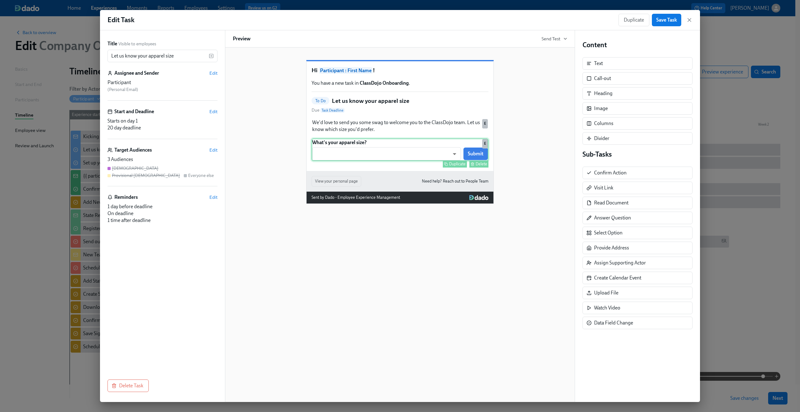
click at [430, 161] on div "What's your apparel size? ​ ​ Submit Duplicate Delete E" at bounding box center [399, 149] width 177 height 22
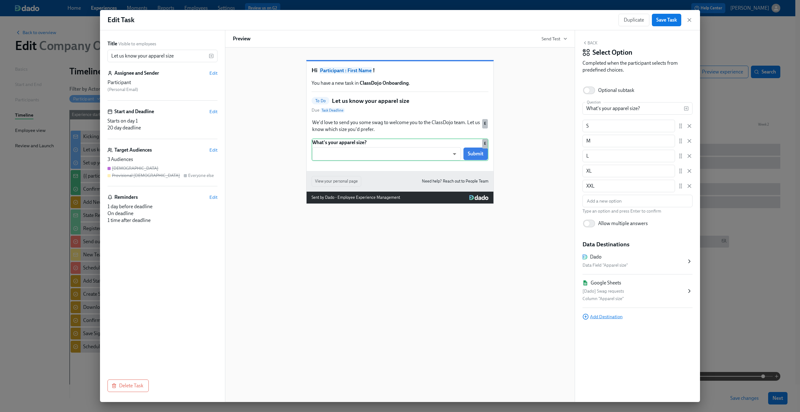
click at [607, 317] on span "Add Destination" at bounding box center [602, 316] width 40 height 6
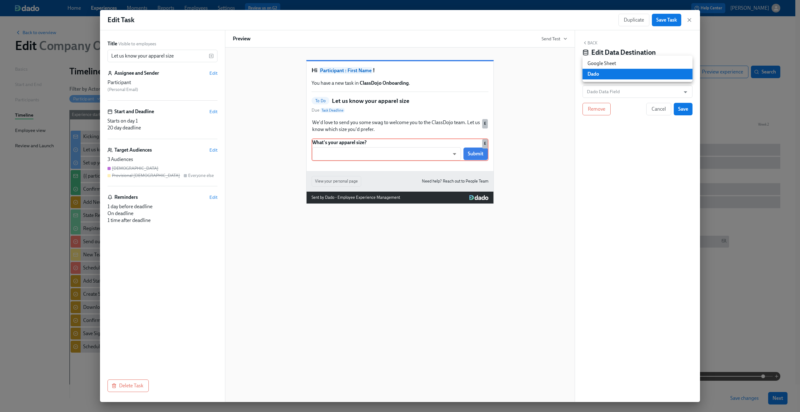
click at [637, 76] on body "Home Experiences Moments Reports Employees Settings Review us on G2 Help Center…" at bounding box center [400, 226] width 800 height 452
click at [631, 64] on li "Google Sheet" at bounding box center [637, 63] width 110 height 11
type input "GOOGLE_SHEET"
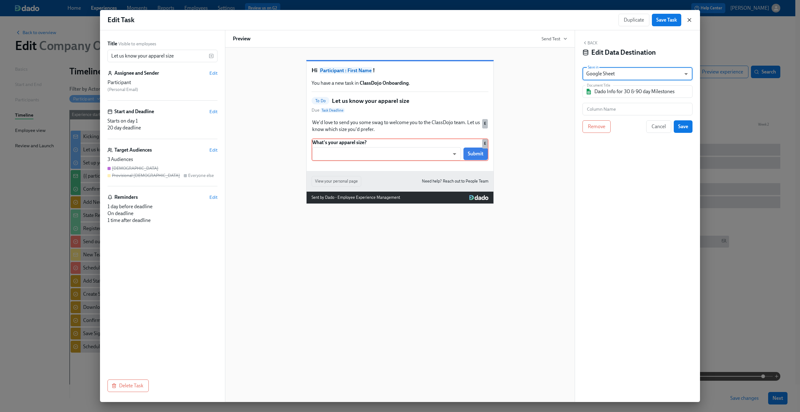
click at [691, 20] on icon "button" at bounding box center [689, 20] width 6 height 6
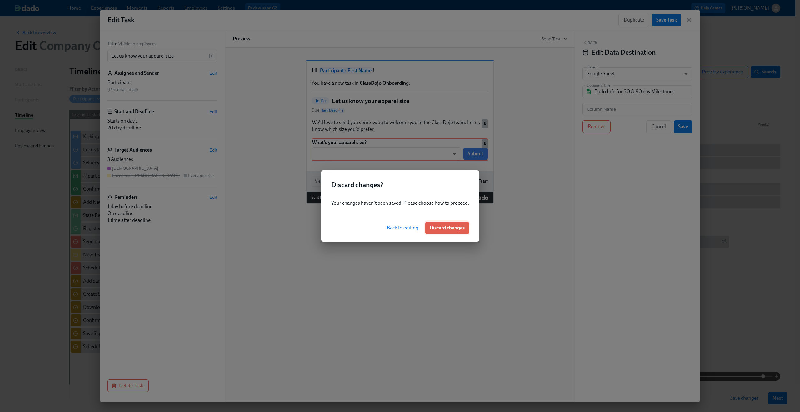
click at [454, 231] on button "Discard changes" at bounding box center [447, 227] width 44 height 12
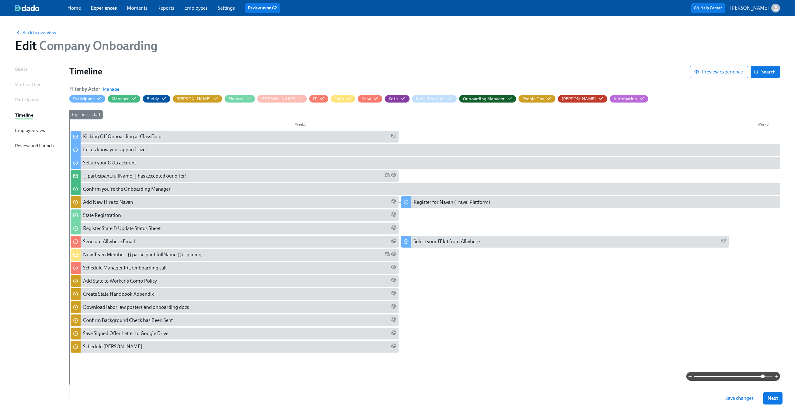
click at [772, 12] on div "Help Center Claus Meyer" at bounding box center [602, 8] width 356 height 10
click at [773, 12] on div "button" at bounding box center [775, 8] width 9 height 9
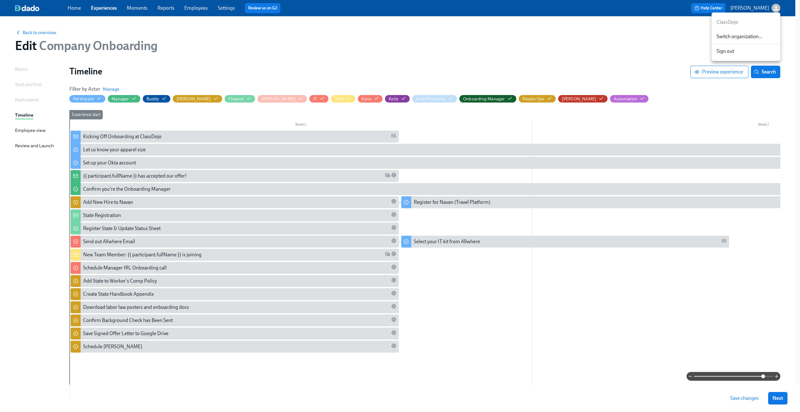
click at [494, 38] on div at bounding box center [400, 206] width 800 height 412
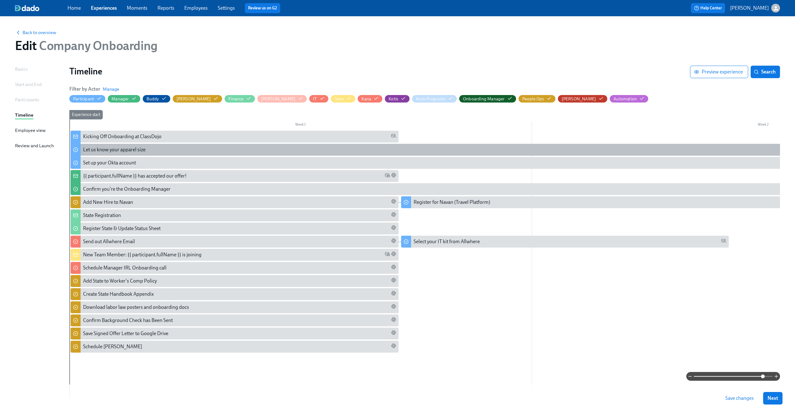
click at [106, 149] on div "Let us know your apparel size" at bounding box center [114, 149] width 62 height 7
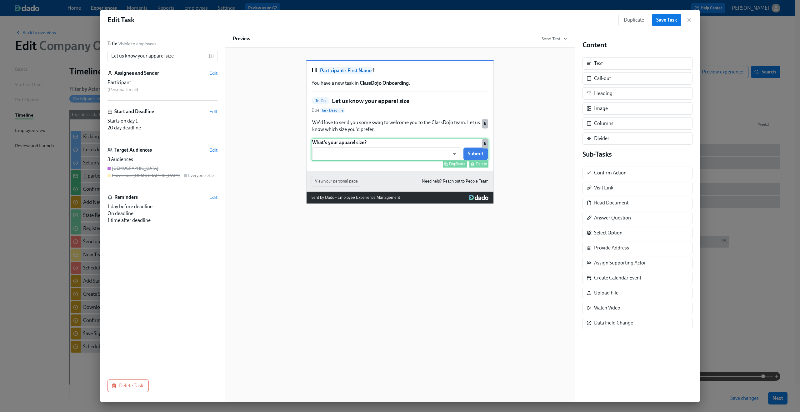
click at [394, 161] on div "What's your apparel size? ​ ​ Submit Duplicate Delete E" at bounding box center [399, 149] width 177 height 22
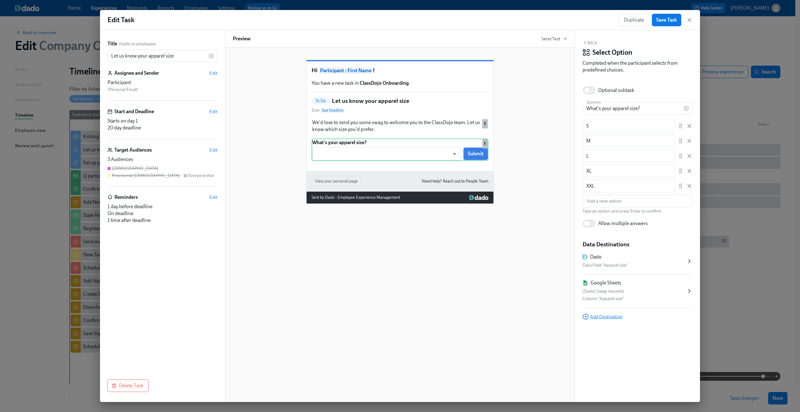
click at [600, 315] on span "Add Destination" at bounding box center [602, 316] width 40 height 6
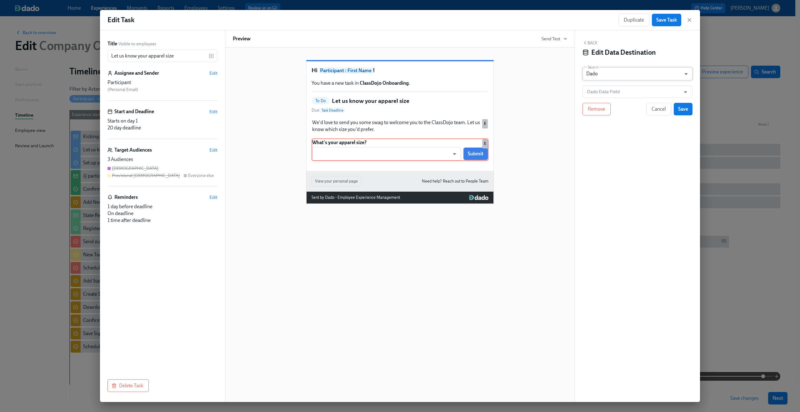
click at [619, 73] on body "Home Experiences Moments Reports Employees Settings Review us on G2 Help Center…" at bounding box center [400, 226] width 800 height 452
click at [615, 59] on li "Google Sheet" at bounding box center [637, 63] width 110 height 11
type input "GOOGLE_SHEET"
click at [616, 88] on input "Dado Info for 30 & 90 day Milestones" at bounding box center [641, 91] width 95 height 12
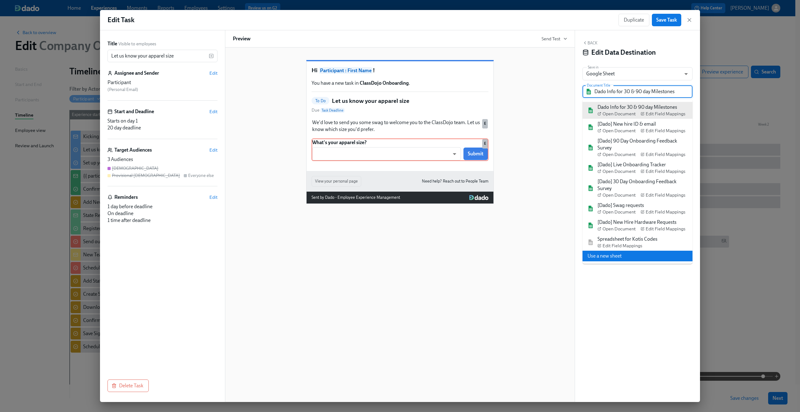
click at [636, 259] on li "Use a new sheet" at bounding box center [637, 256] width 110 height 11
type input "Dado - Company Onboarding"
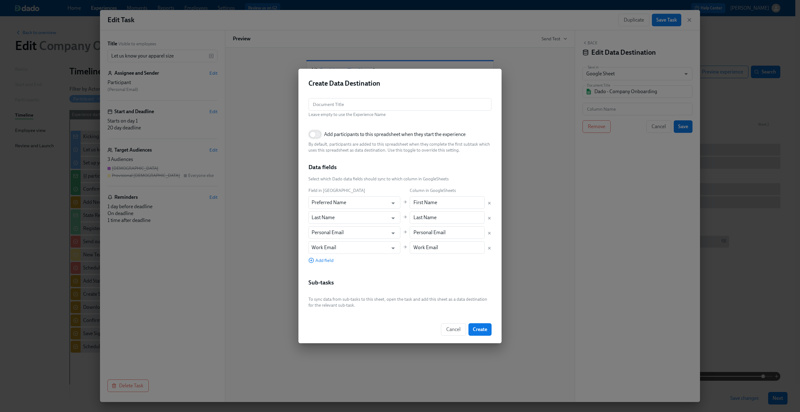
click at [320, 135] on input "Add participants to this spreadsheet when they start the experience" at bounding box center [312, 134] width 41 height 14
checkbox input "true"
click at [331, 200] on input "Preferred Name" at bounding box center [349, 202] width 77 height 12
click at [324, 213] on li "First Name" at bounding box center [349, 217] width 83 height 11
type input "First Name"
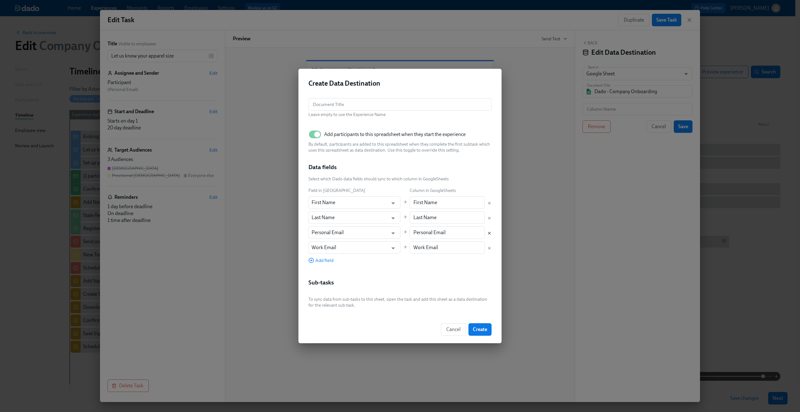
click at [487, 233] on icon "Delete mapping" at bounding box center [489, 233] width 4 height 4
type input "Work Email"
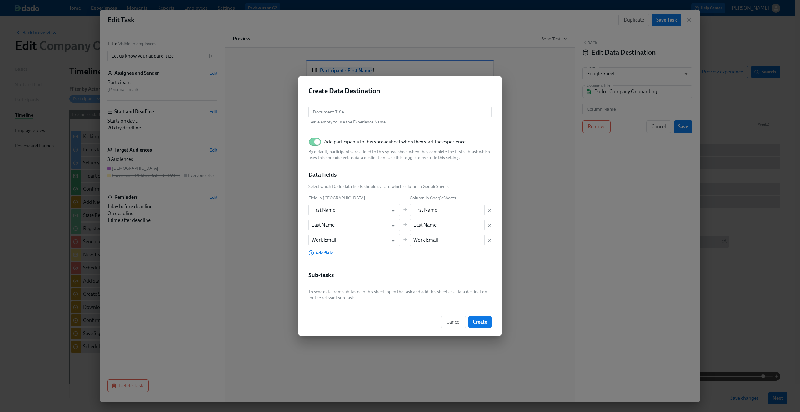
click at [488, 242] on div at bounding box center [489, 239] width 4 height 7
click at [488, 240] on icon "Delete mapping" at bounding box center [489, 240] width 2 height 2
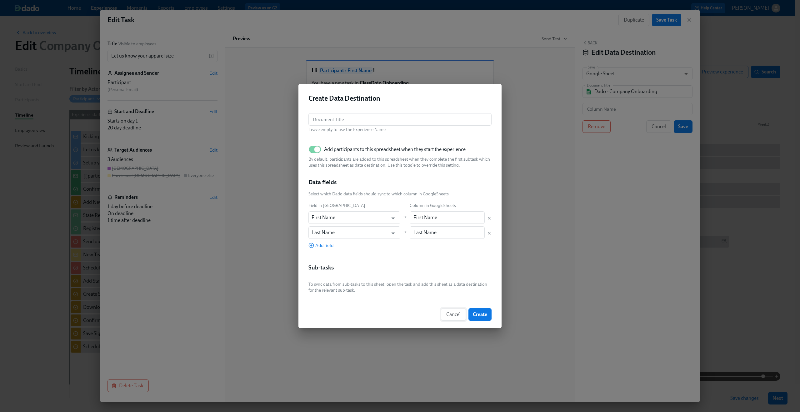
click at [444, 313] on button "Cancel" at bounding box center [453, 314] width 25 height 12
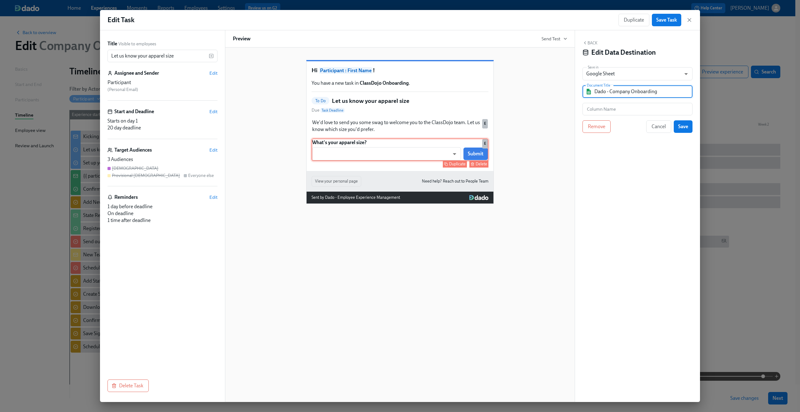
click at [418, 161] on div "What's your apparel size? ​ ​ Submit Duplicate Delete E" at bounding box center [399, 149] width 177 height 22
click at [642, 110] on input "text" at bounding box center [637, 109] width 110 height 12
click at [620, 155] on div "Back Edit Data Destination Save in Google Sheet GOOGLE_SHEET ​ Document Title D…" at bounding box center [637, 215] width 125 height 371
click at [594, 106] on input "text" at bounding box center [637, 109] width 110 height 12
click at [689, 21] on icon "button" at bounding box center [689, 20] width 6 height 6
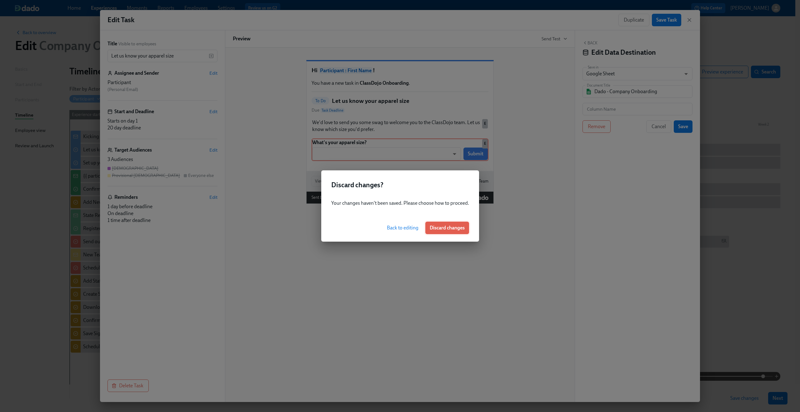
click at [458, 230] on span "Discard changes" at bounding box center [447, 228] width 35 height 6
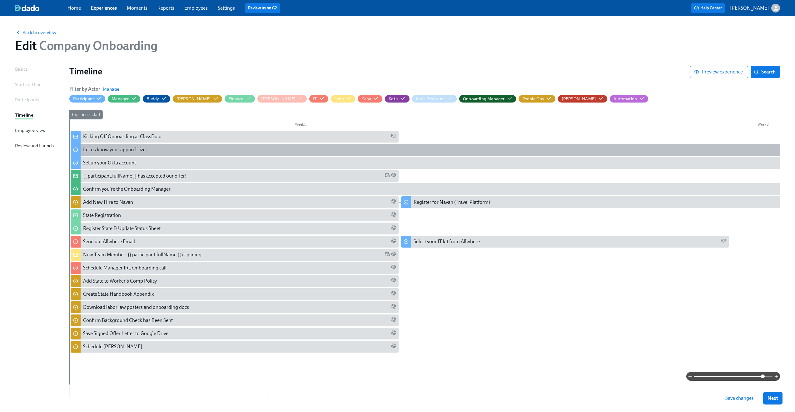
click at [178, 150] on div "Let us know your apparel size" at bounding box center [735, 149] width 1304 height 7
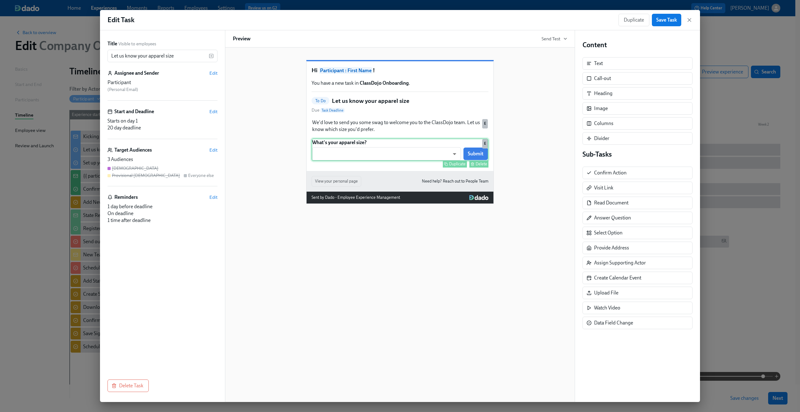
click at [437, 161] on div "What's your apparel size? ​ ​ Submit Duplicate Delete E" at bounding box center [399, 149] width 177 height 22
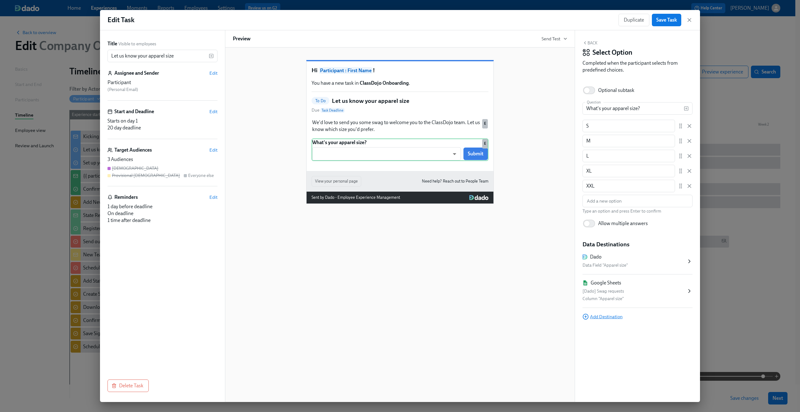
click at [608, 316] on span "Add Destination" at bounding box center [602, 316] width 40 height 6
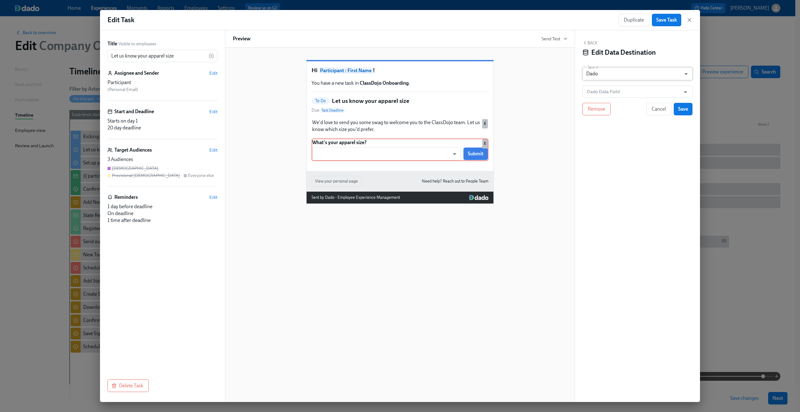
click at [603, 77] on body "Home Experiences Moments Reports Employees Settings Review us on G2 Help Center…" at bounding box center [400, 226] width 800 height 452
click at [603, 65] on li "Google Sheet" at bounding box center [637, 63] width 110 height 11
type input "GOOGLE_SHEET"
click at [602, 94] on input "Dado Info for 30 & 90 day Milestones" at bounding box center [641, 91] width 95 height 12
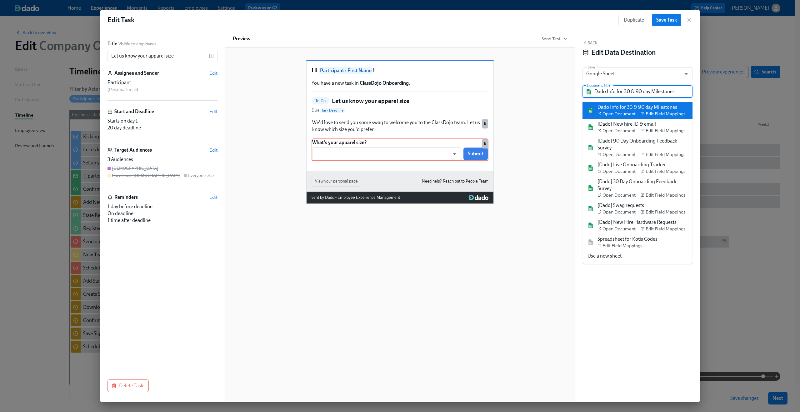
click at [685, 41] on div "Back Edit Data Destination" at bounding box center [637, 49] width 110 height 19
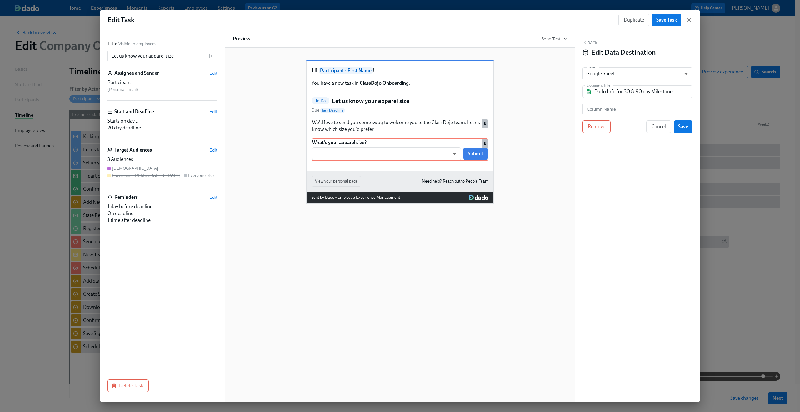
click at [687, 21] on icon "button" at bounding box center [689, 20] width 6 height 6
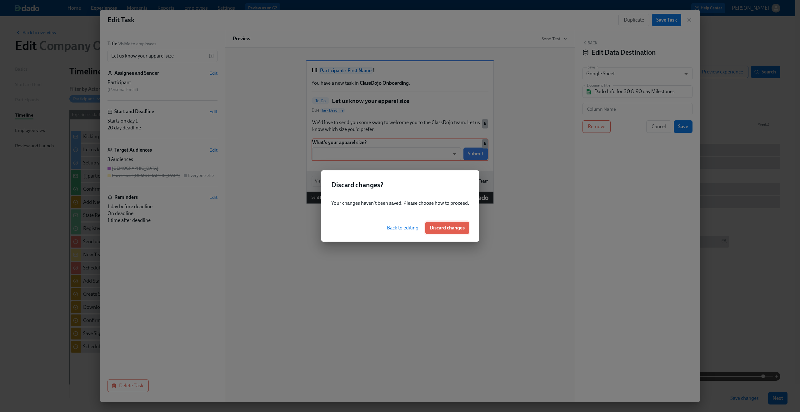
click at [454, 226] on span "Discard changes" at bounding box center [447, 228] width 35 height 6
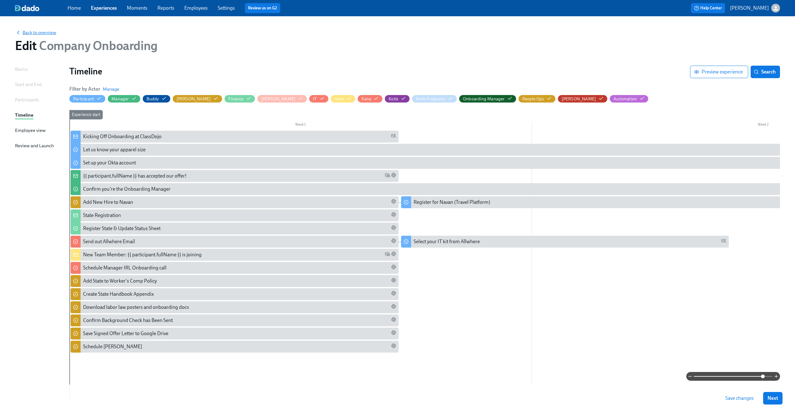
click at [49, 33] on span "Back to overview" at bounding box center [35, 32] width 41 height 6
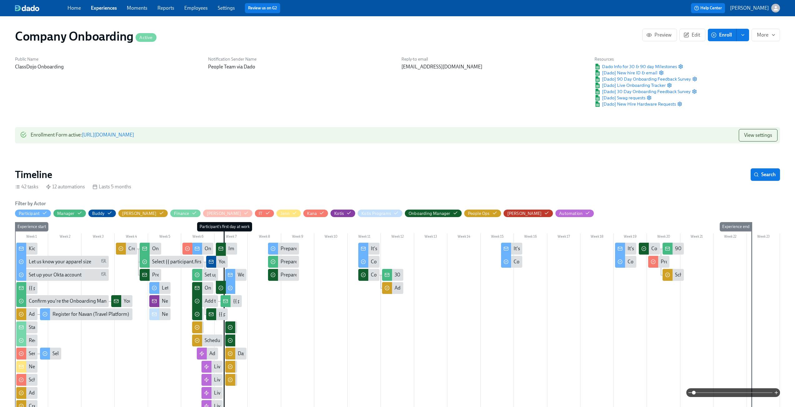
scroll to position [0, 10955]
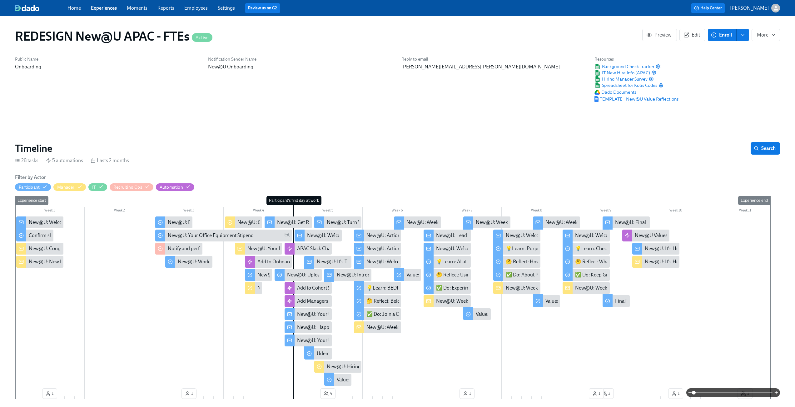
scroll to position [0, 4835]
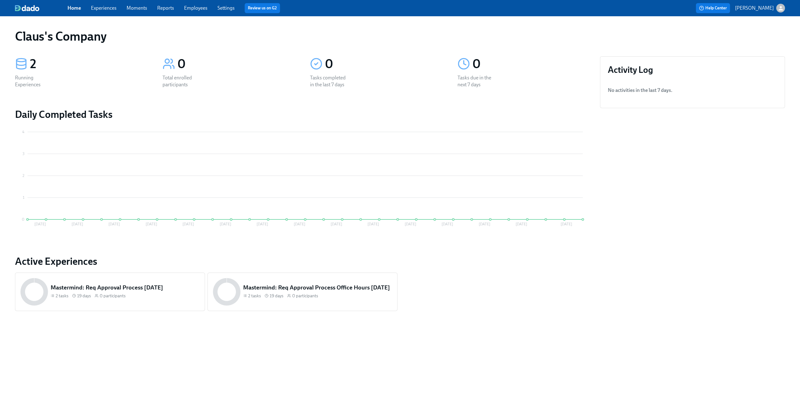
click at [105, 7] on link "Experiences" at bounding box center [104, 8] width 26 height 6
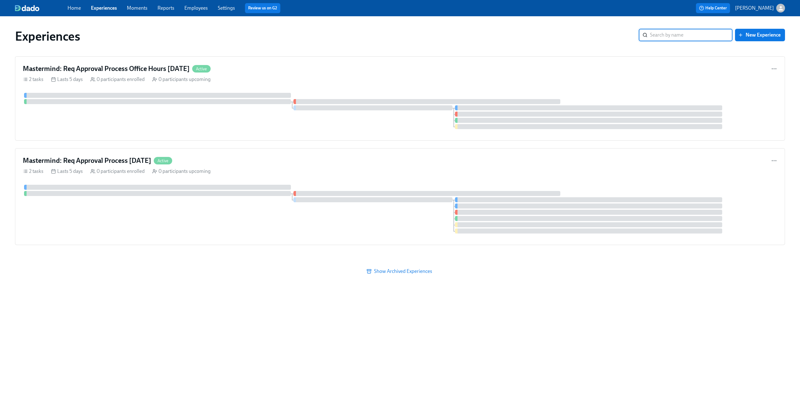
click at [779, 8] on icon "button" at bounding box center [780, 8] width 7 height 7
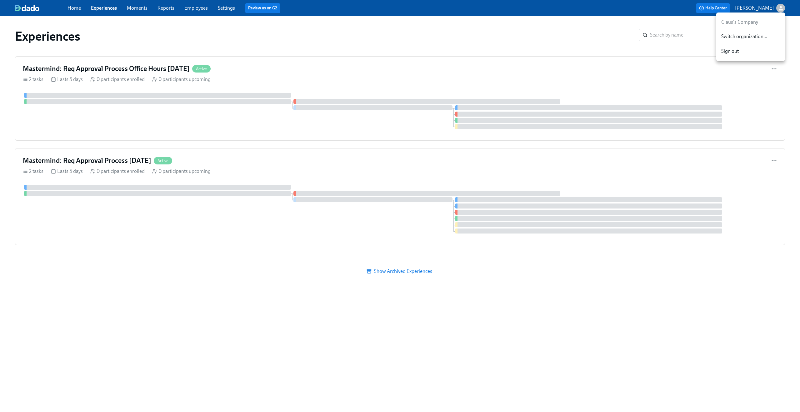
click at [748, 39] on span "Switch organization..." at bounding box center [750, 36] width 59 height 7
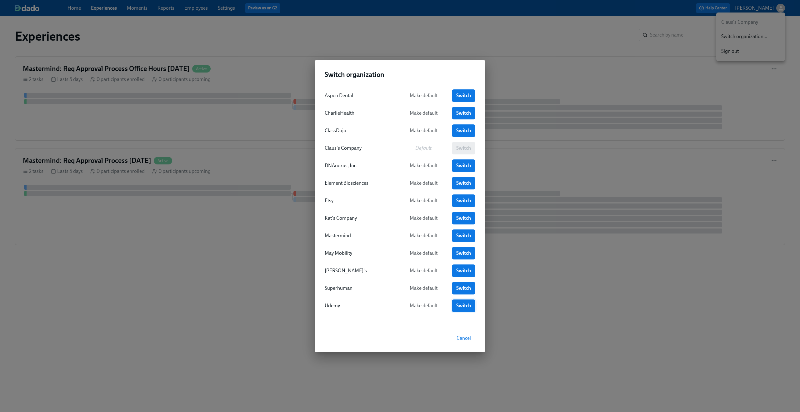
click at [467, 306] on span "Switch" at bounding box center [463, 305] width 15 height 6
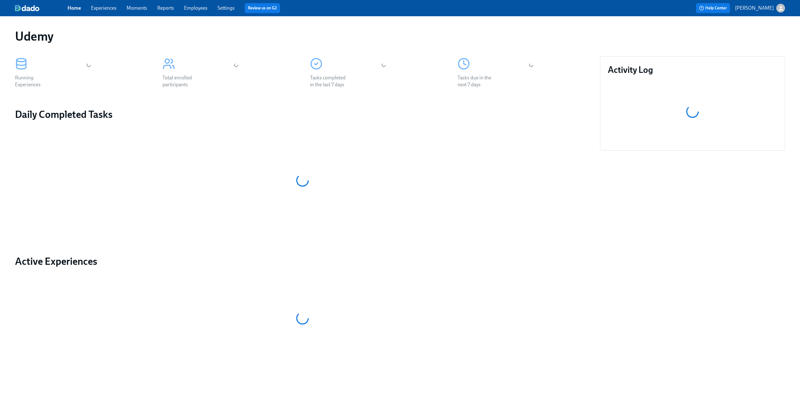
click at [107, 10] on link "Experiences" at bounding box center [104, 8] width 26 height 6
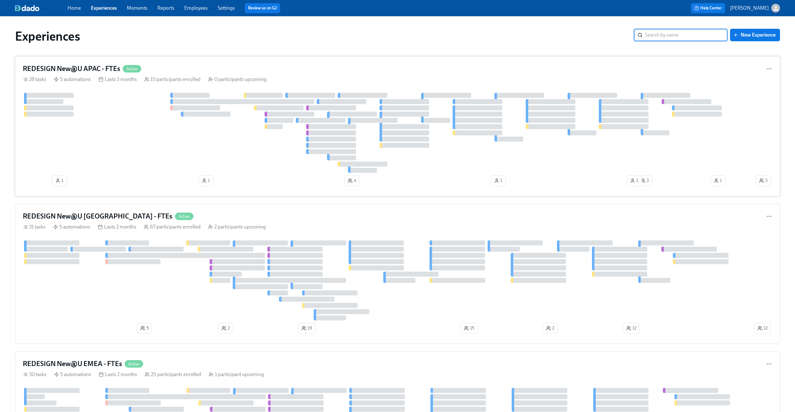
click at [227, 65] on div "REDESIGN New@U APAC - FTEs Active" at bounding box center [397, 68] width 749 height 9
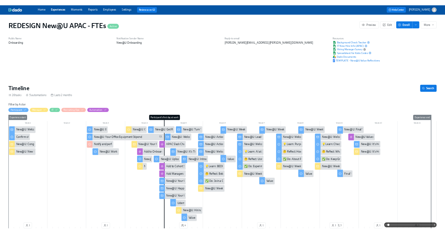
scroll to position [0, 4835]
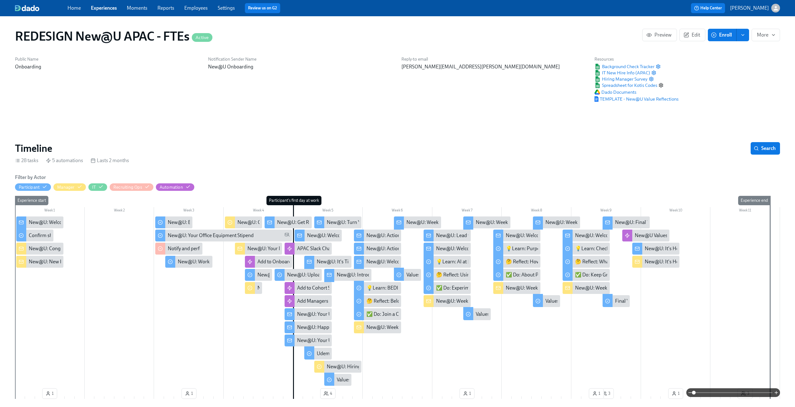
click at [663, 86] on icon "button" at bounding box center [661, 85] width 4 height 4
